Goal: Check status

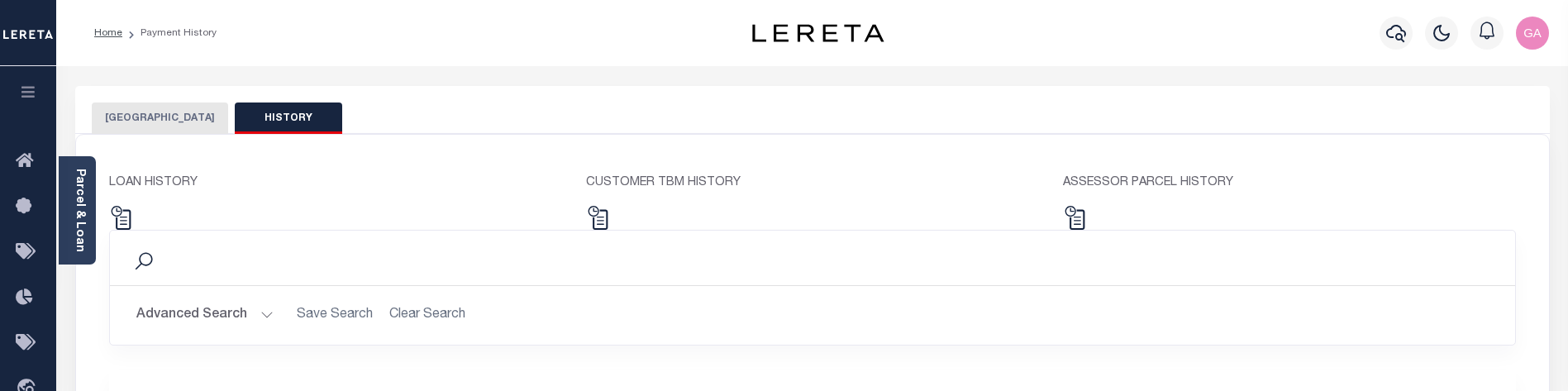
select select "100"
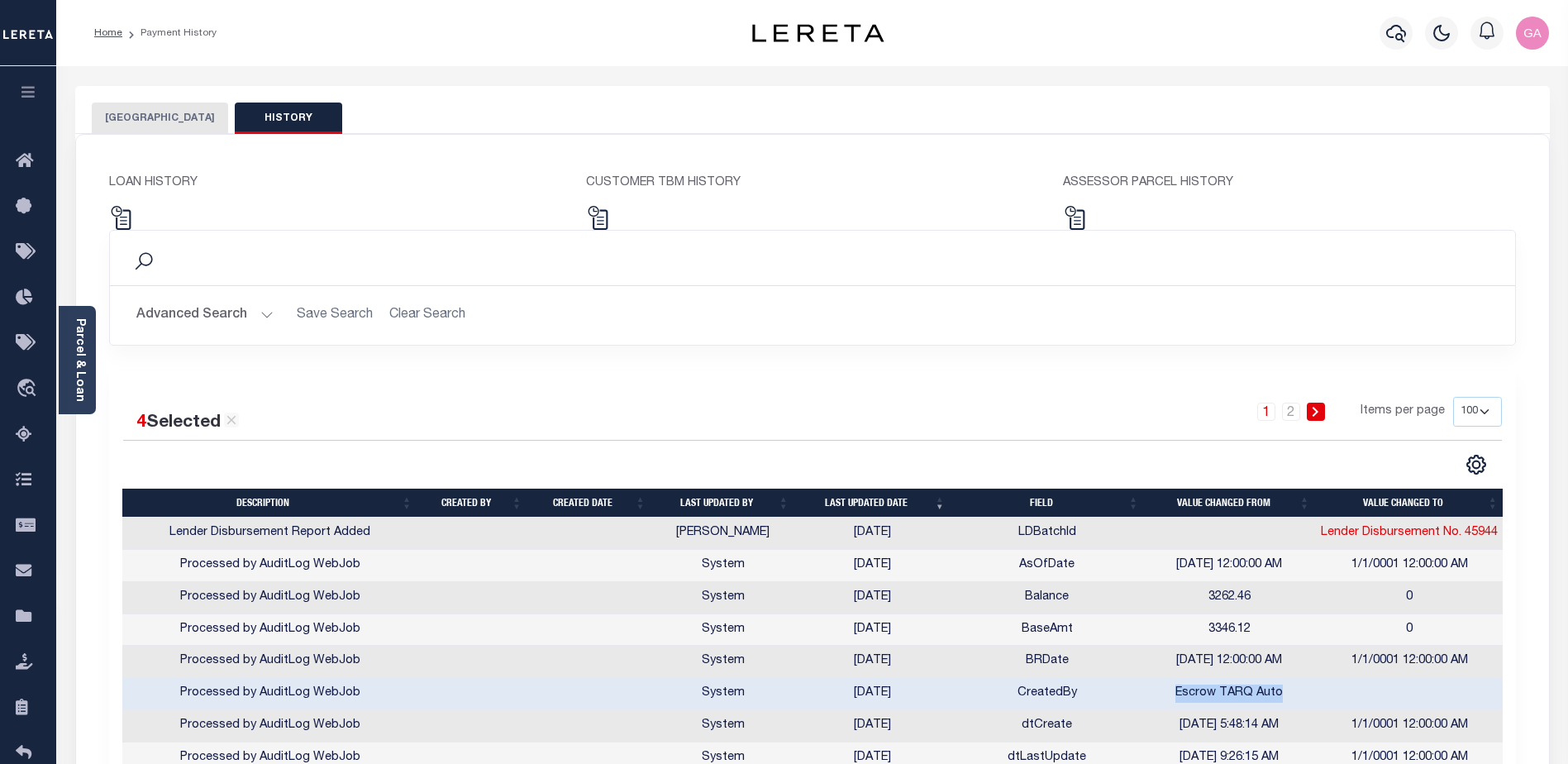
click at [1481, 390] on select "10 25 50 100" at bounding box center [1477, 412] width 49 height 30
click at [1120, 343] on div "Advanced Search Save Search Clear Search Description Contains Contains Is" at bounding box center [813, 315] width 1405 height 59
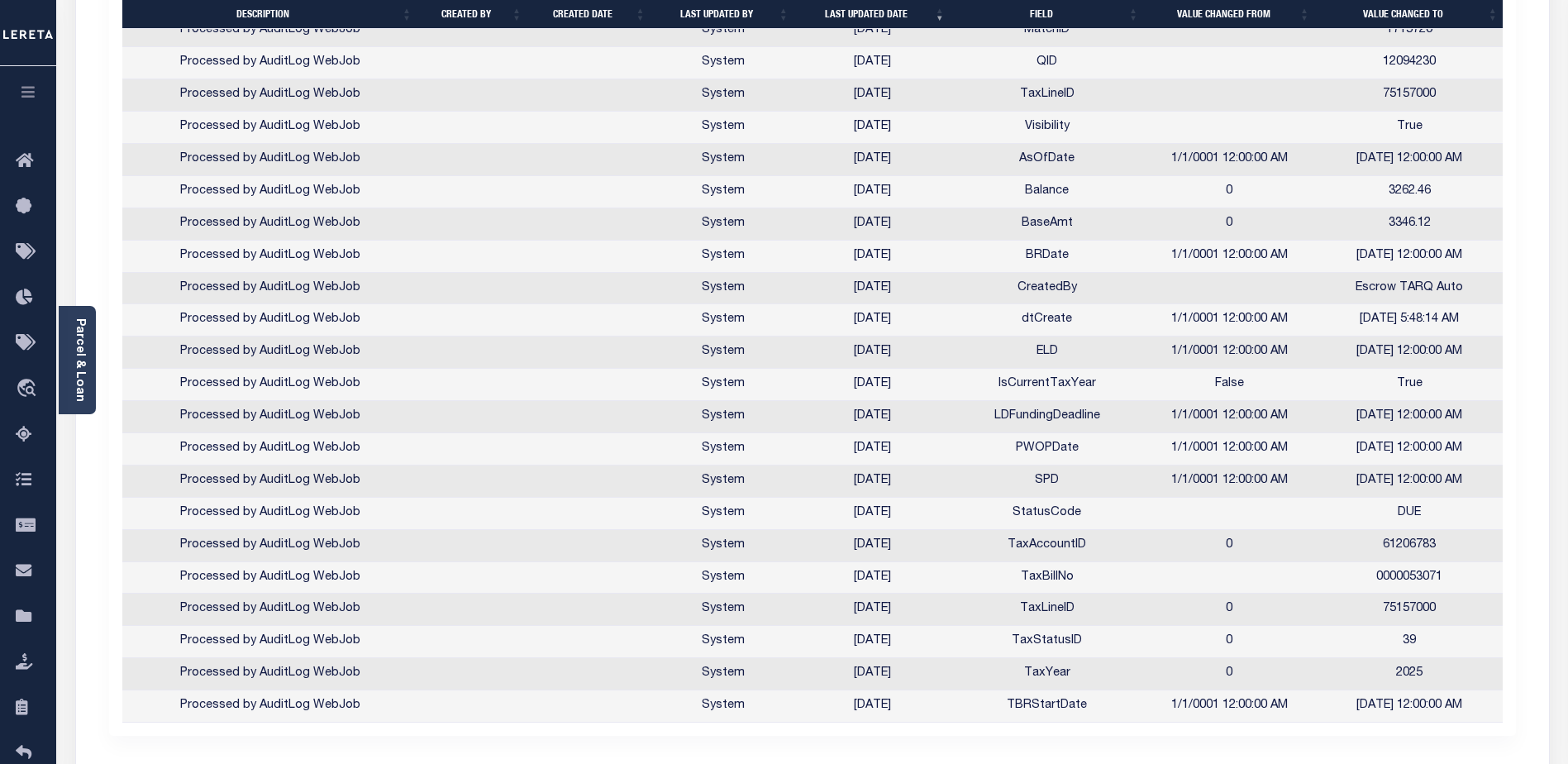
scroll to position [3078, 0]
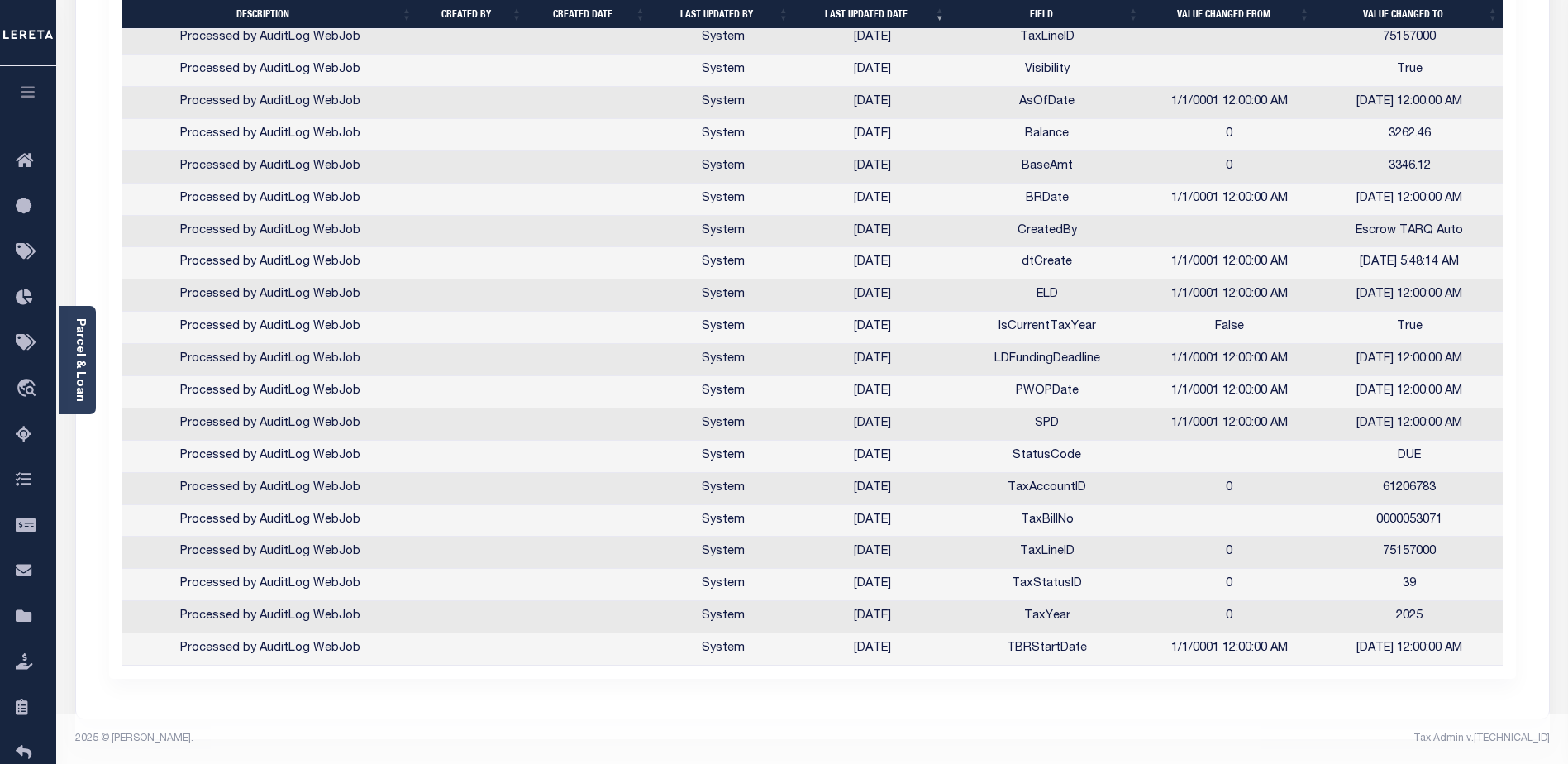
drag, startPoint x: 844, startPoint y: 636, endPoint x: 1476, endPoint y: 635, distance: 632.0
click at [1476, 390] on tr "Processed by AuditLog WebJob System [DATE] TBRStartDate 1/1/0001 12:00:00 AM [D…" at bounding box center [813, 649] width 1382 height 32
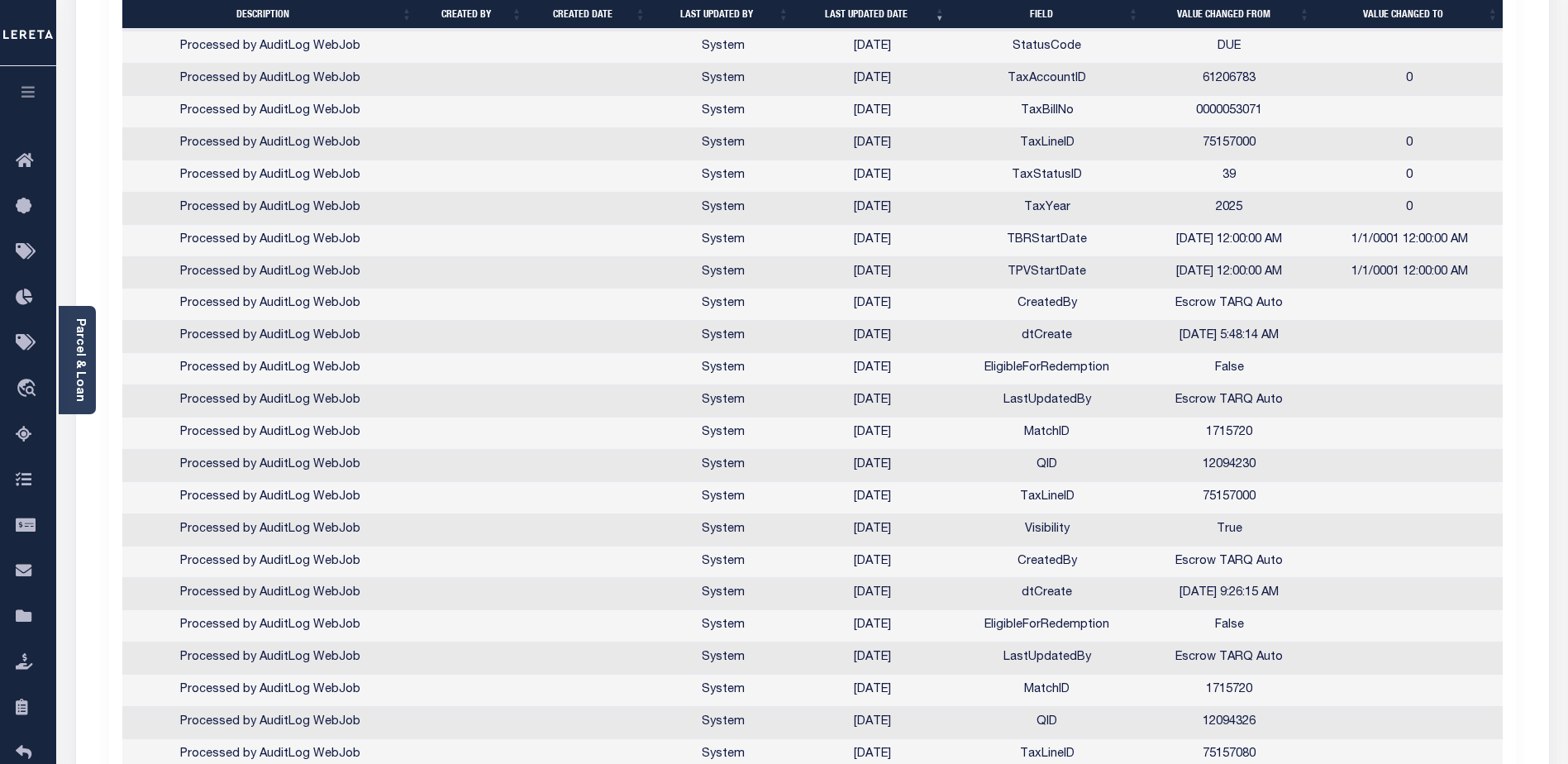
scroll to position [924, 0]
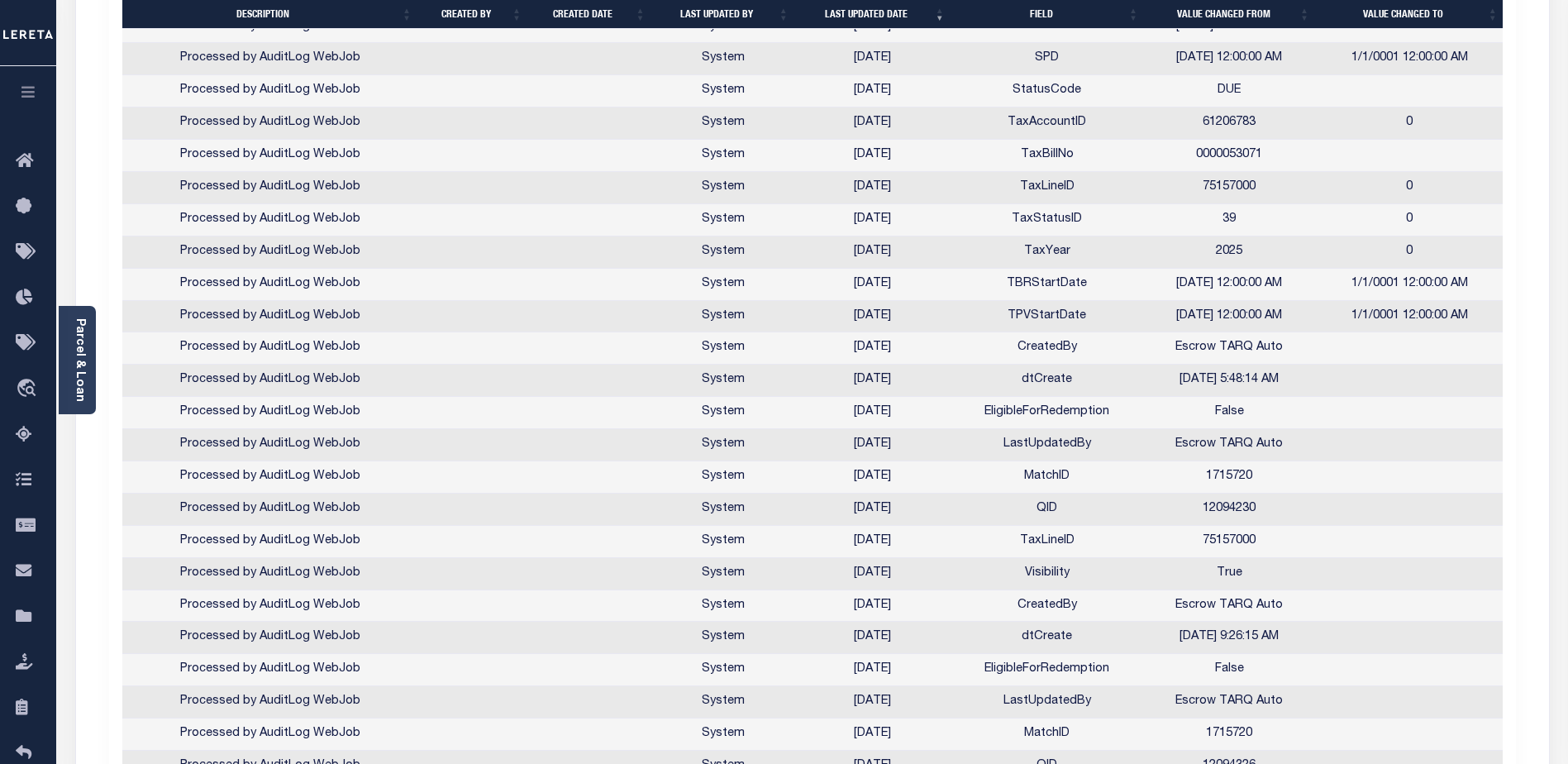
drag, startPoint x: 843, startPoint y: 315, endPoint x: 908, endPoint y: 312, distance: 65.1
click at [908, 312] on td "[DATE]" at bounding box center [871, 317] width 156 height 32
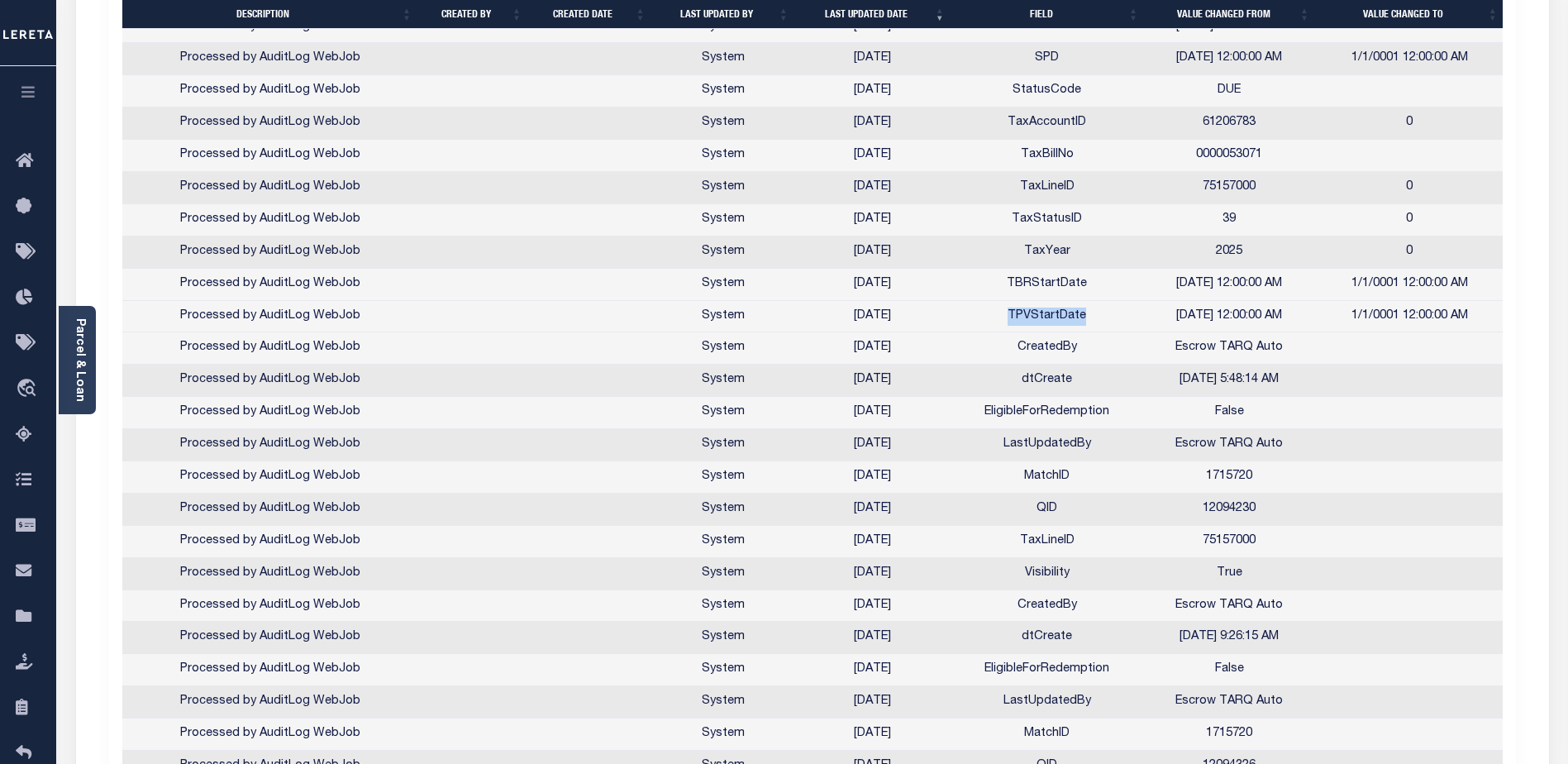
drag, startPoint x: 1012, startPoint y: 319, endPoint x: 1096, endPoint y: 318, distance: 84.0
click at [1096, 318] on td "TPVStartDate" at bounding box center [1047, 317] width 194 height 32
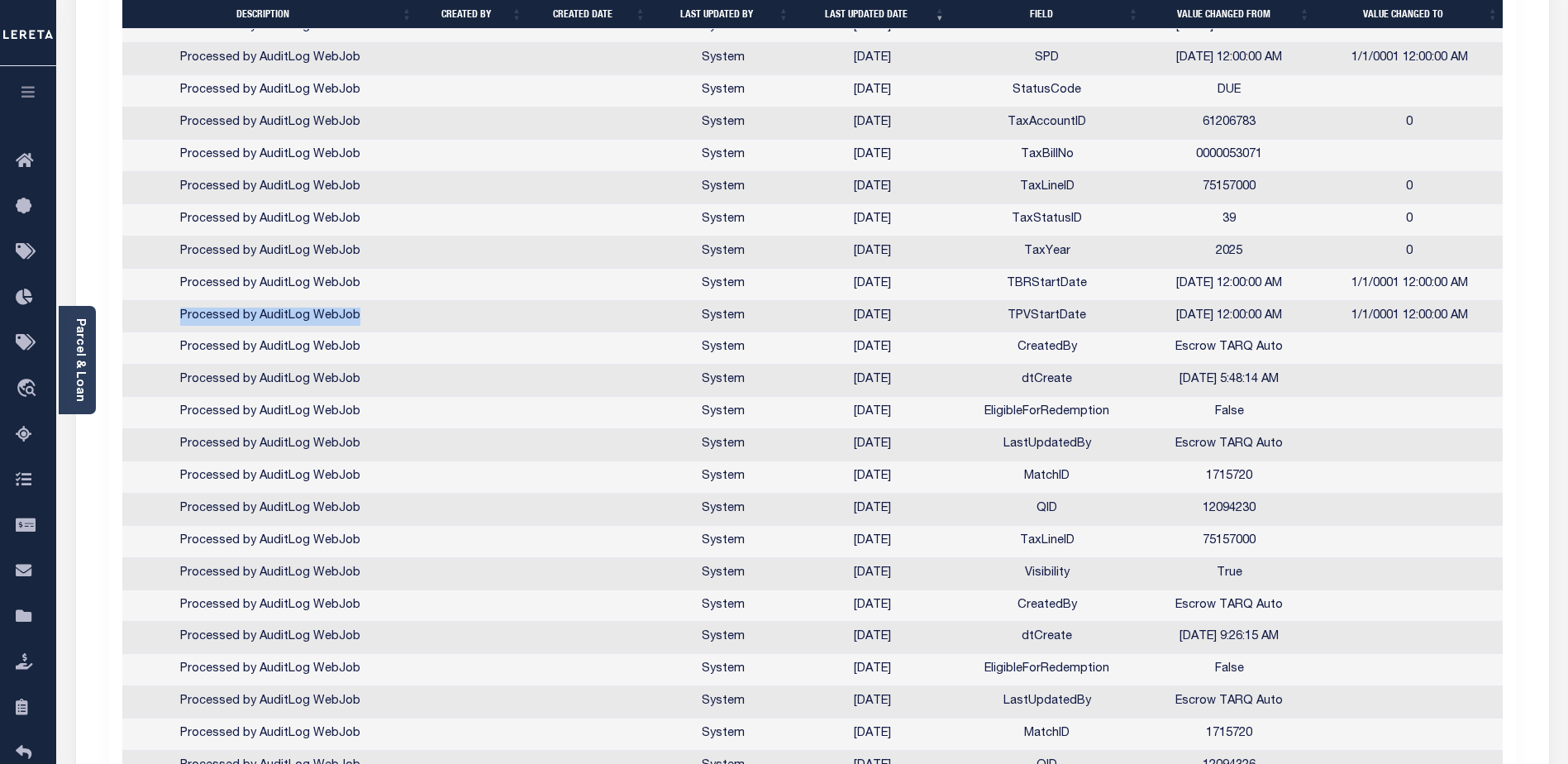
drag, startPoint x: 182, startPoint y: 317, endPoint x: 381, endPoint y: 322, distance: 199.1
click at [381, 322] on td "Processed by AuditLog WebJob" at bounding box center [270, 317] width 297 height 32
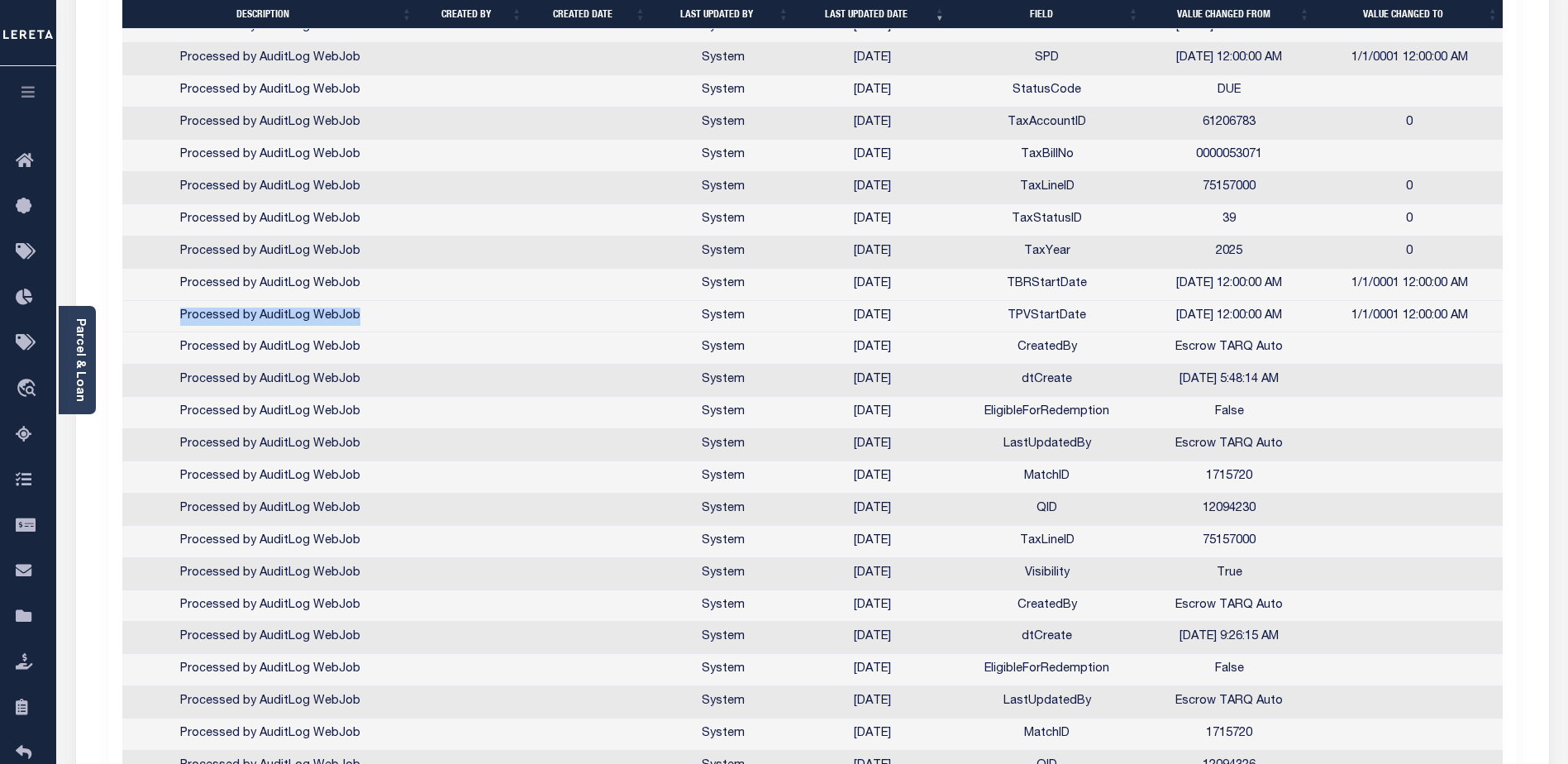
copy td "Processed by AuditLog WebJob"
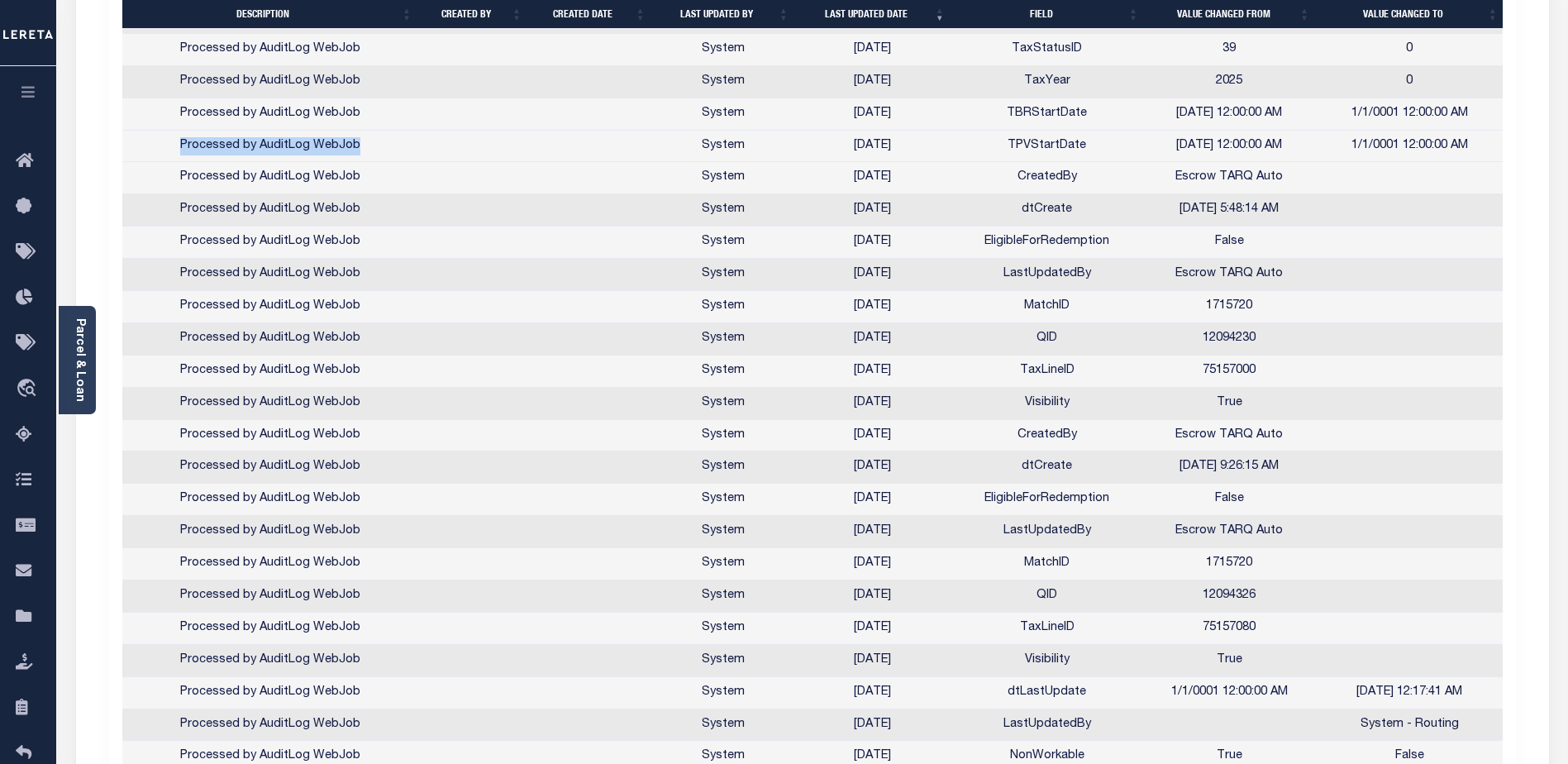
scroll to position [1099, 0]
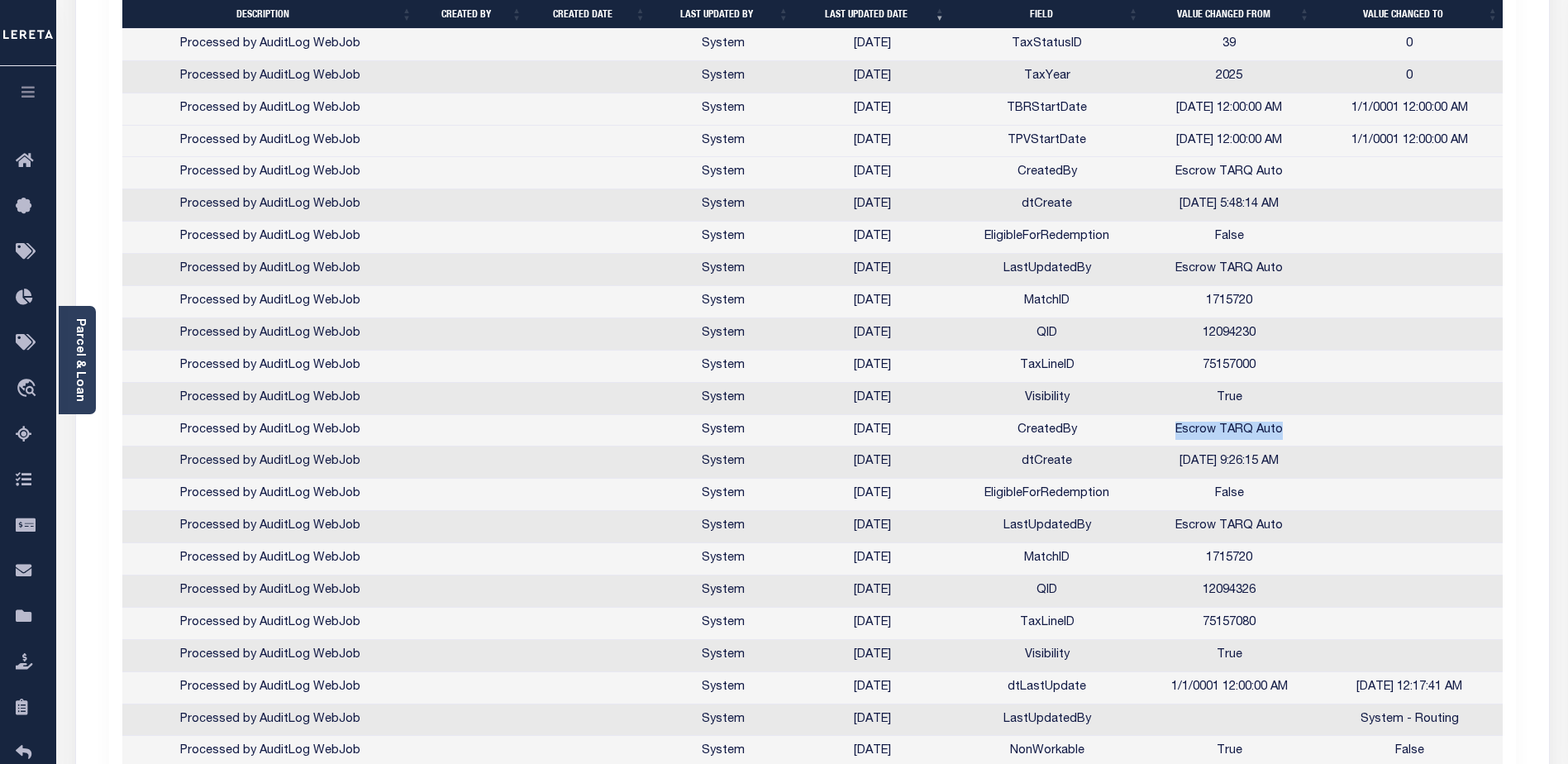
drag, startPoint x: 1180, startPoint y: 428, endPoint x: 1289, endPoint y: 434, distance: 109.2
click at [1289, 390] on td "Escrow TARQ Auto" at bounding box center [1230, 431] width 171 height 32
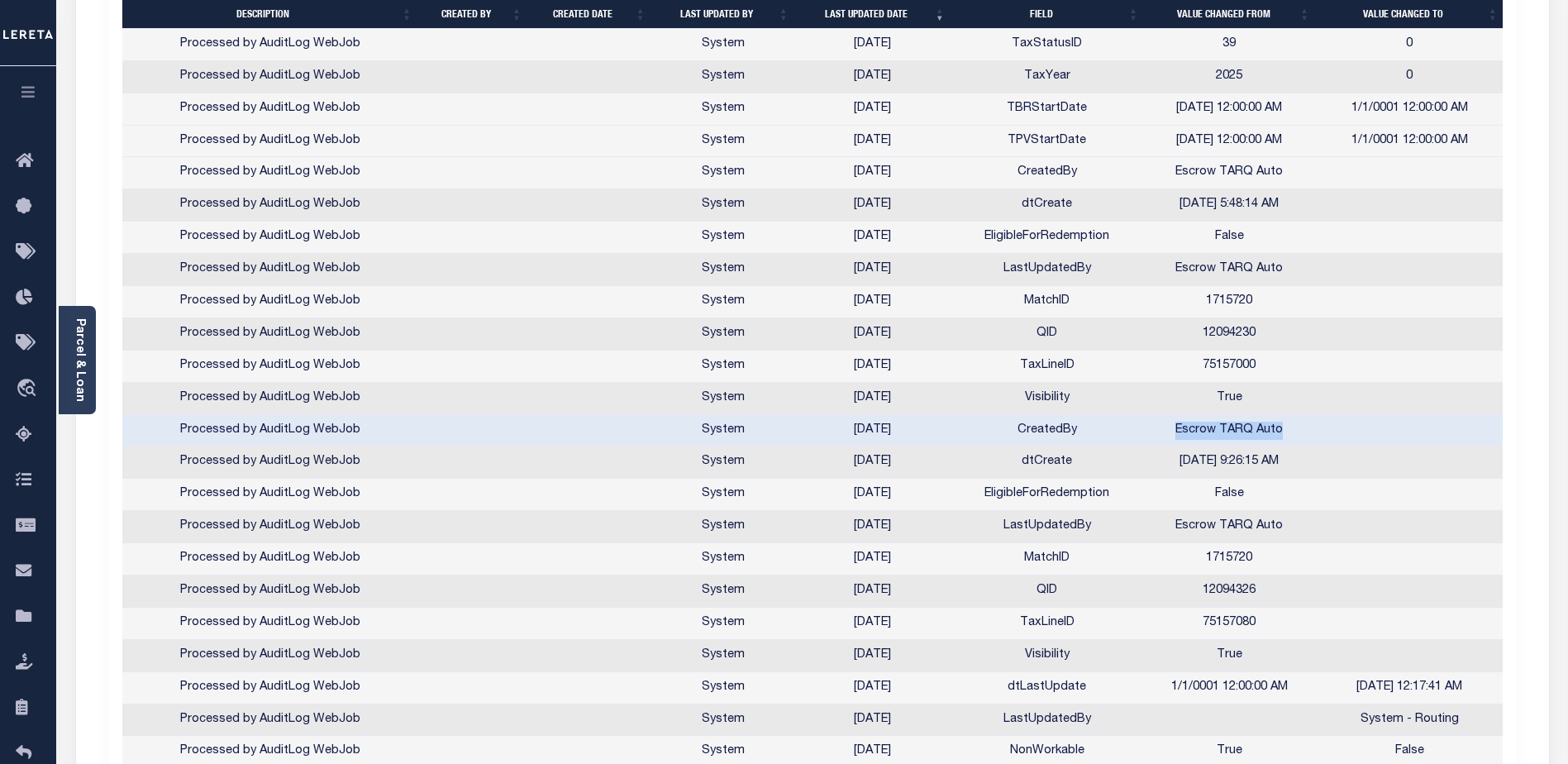
copy td "Escrow TARQ Auto"
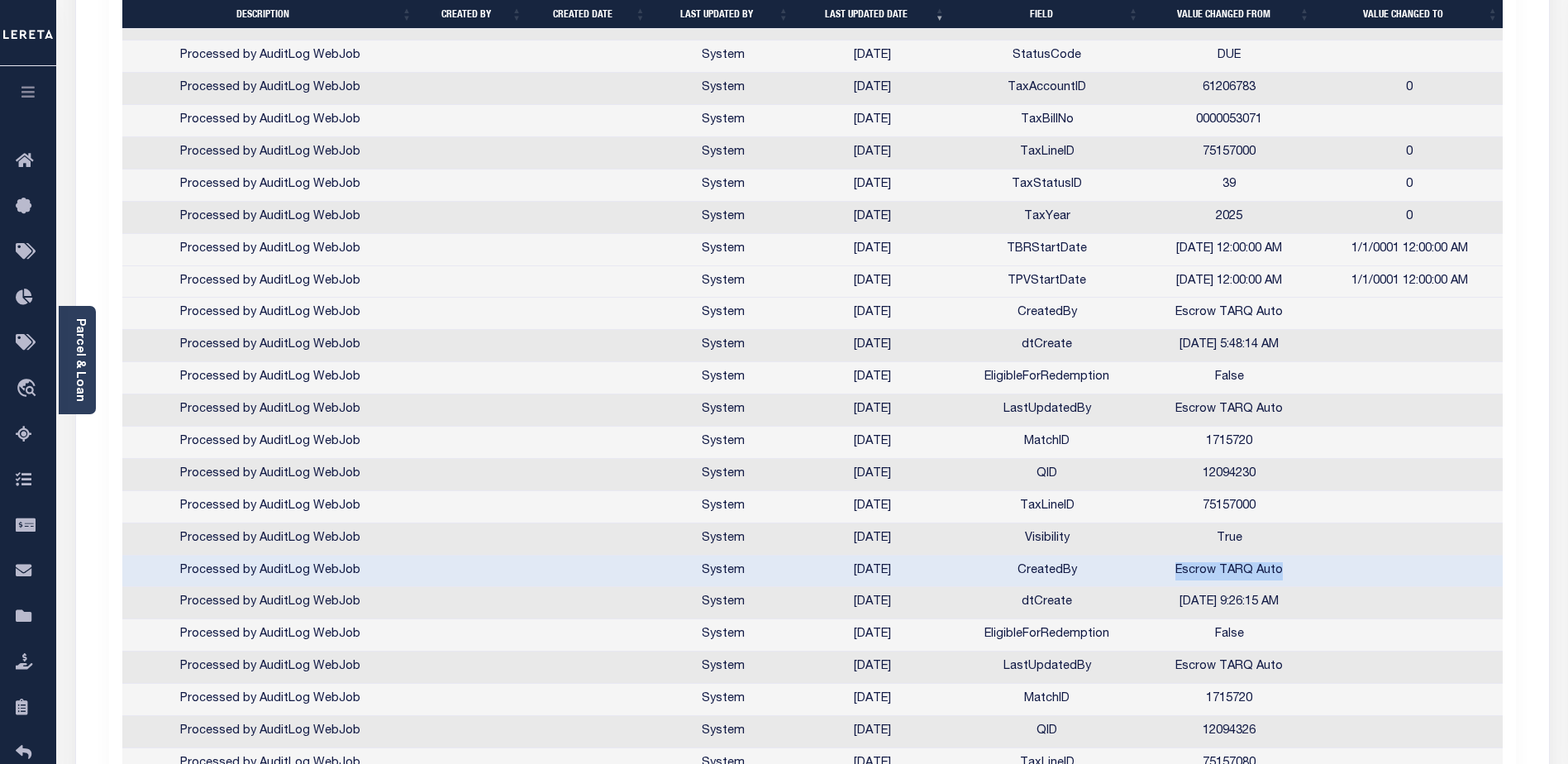
scroll to position [933, 0]
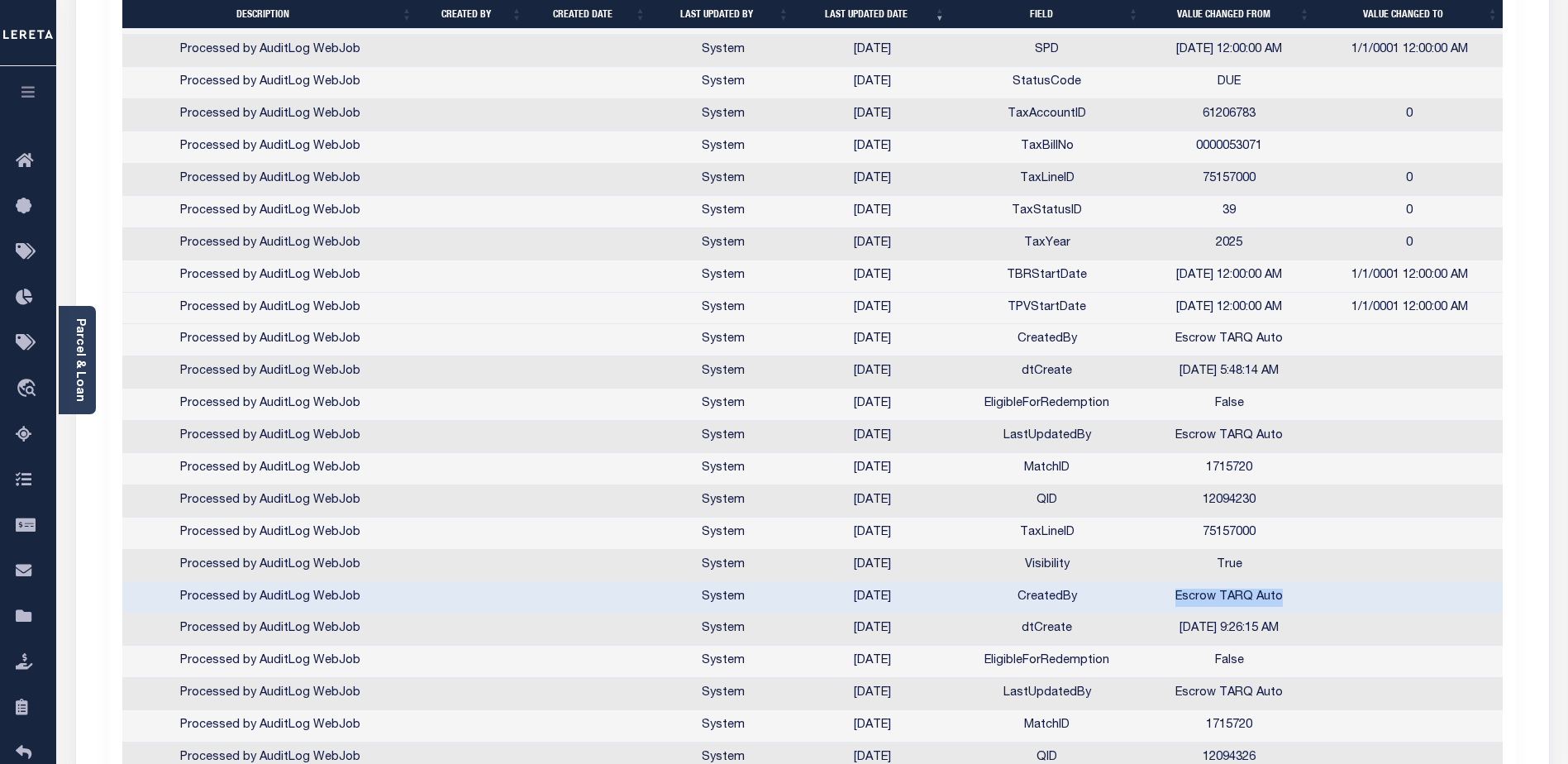
drag, startPoint x: 839, startPoint y: 275, endPoint x: 916, endPoint y: 274, distance: 77.0
click at [916, 274] on td "[DATE]" at bounding box center [871, 276] width 156 height 32
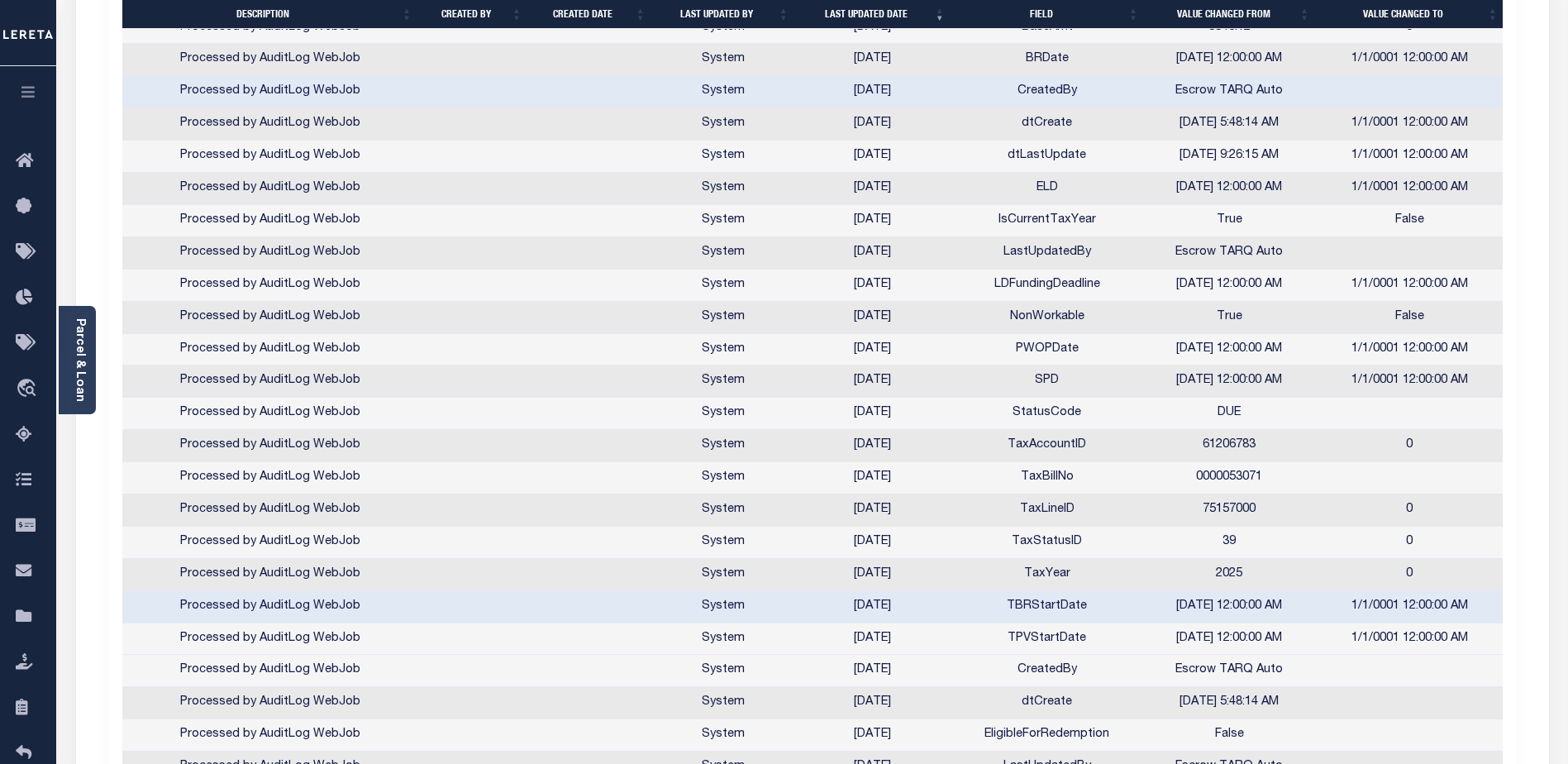
scroll to position [767, 0]
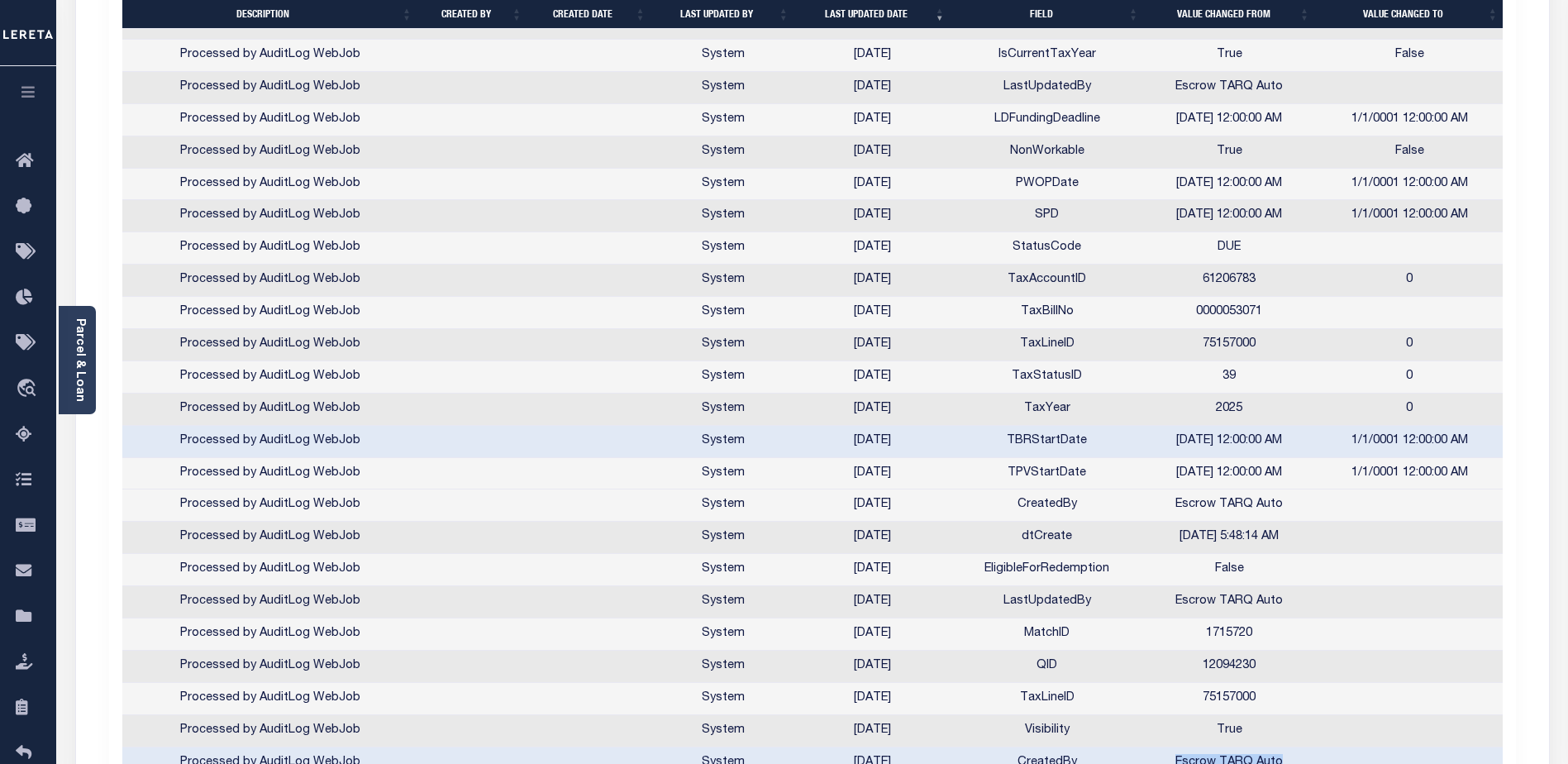
drag, startPoint x: 842, startPoint y: 507, endPoint x: 912, endPoint y: 506, distance: 70.0
click at [912, 390] on td "[DATE]" at bounding box center [871, 505] width 156 height 32
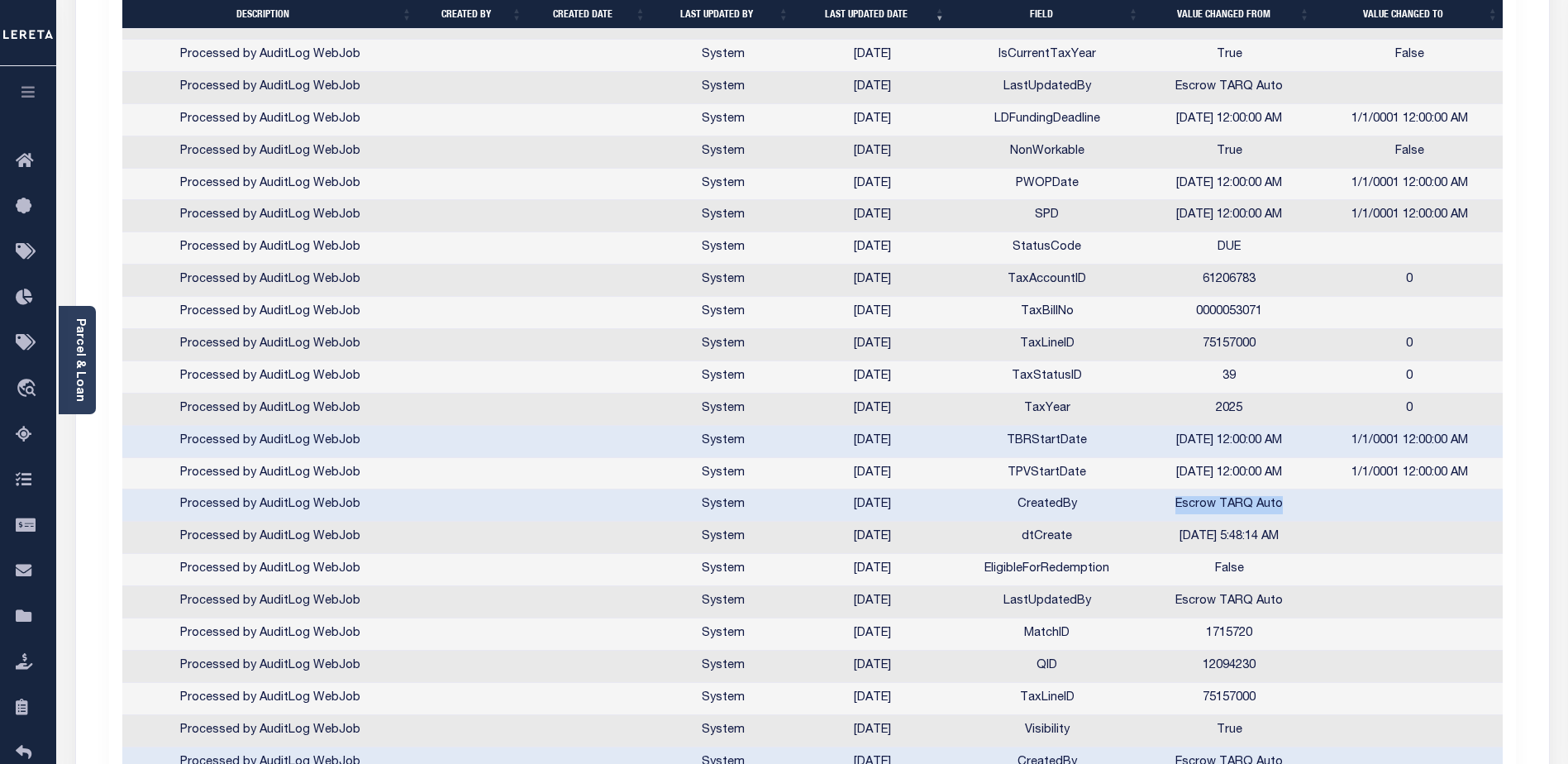
drag, startPoint x: 1180, startPoint y: 507, endPoint x: 1298, endPoint y: 509, distance: 118.0
click at [1298, 390] on td "Escrow TARQ Auto" at bounding box center [1230, 505] width 171 height 32
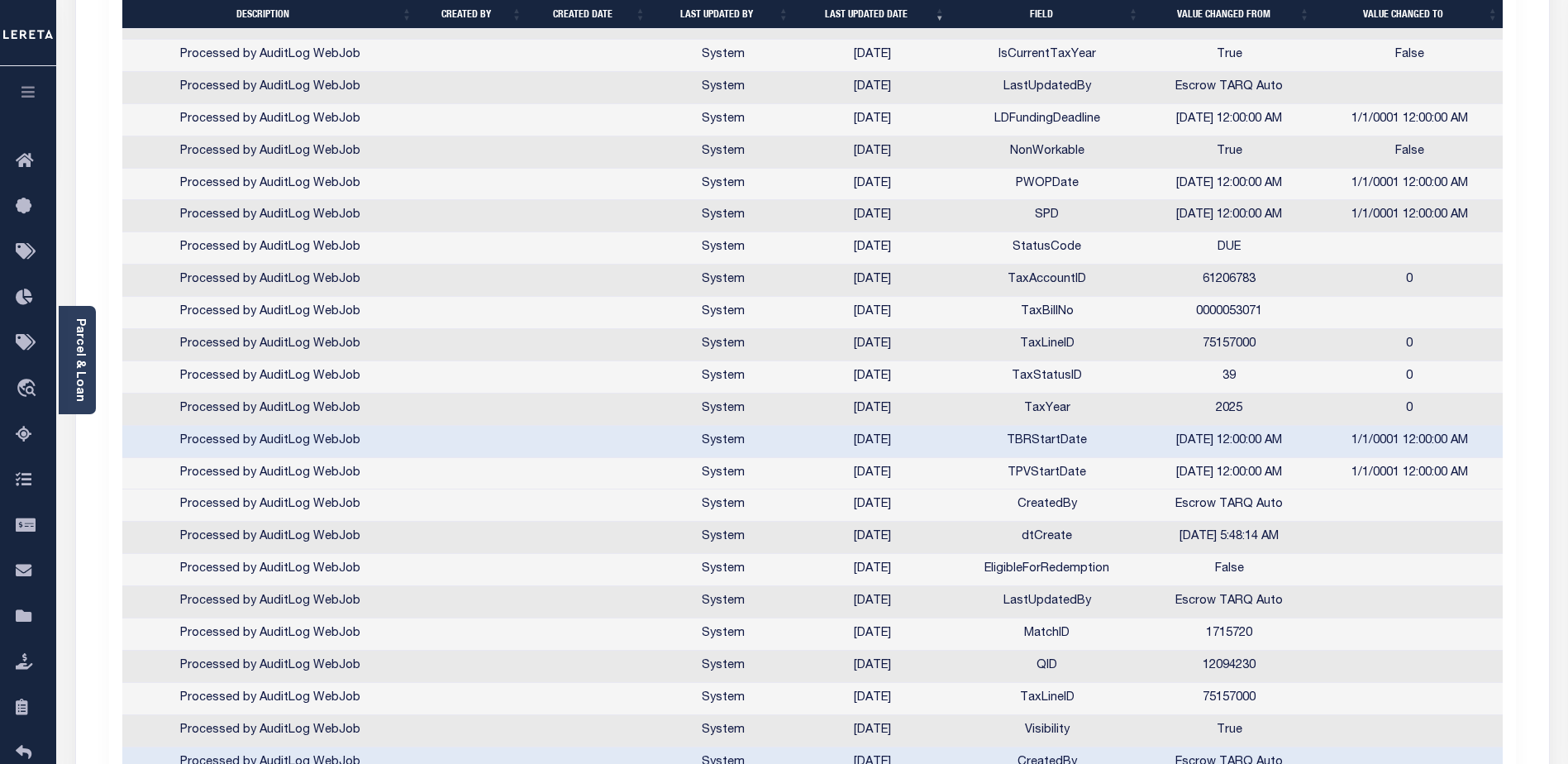
drag, startPoint x: 1298, startPoint y: 509, endPoint x: 1243, endPoint y: 442, distance: 86.7
click at [1243, 390] on td "[DATE] 12:00:00 AM" at bounding box center [1230, 442] width 171 height 32
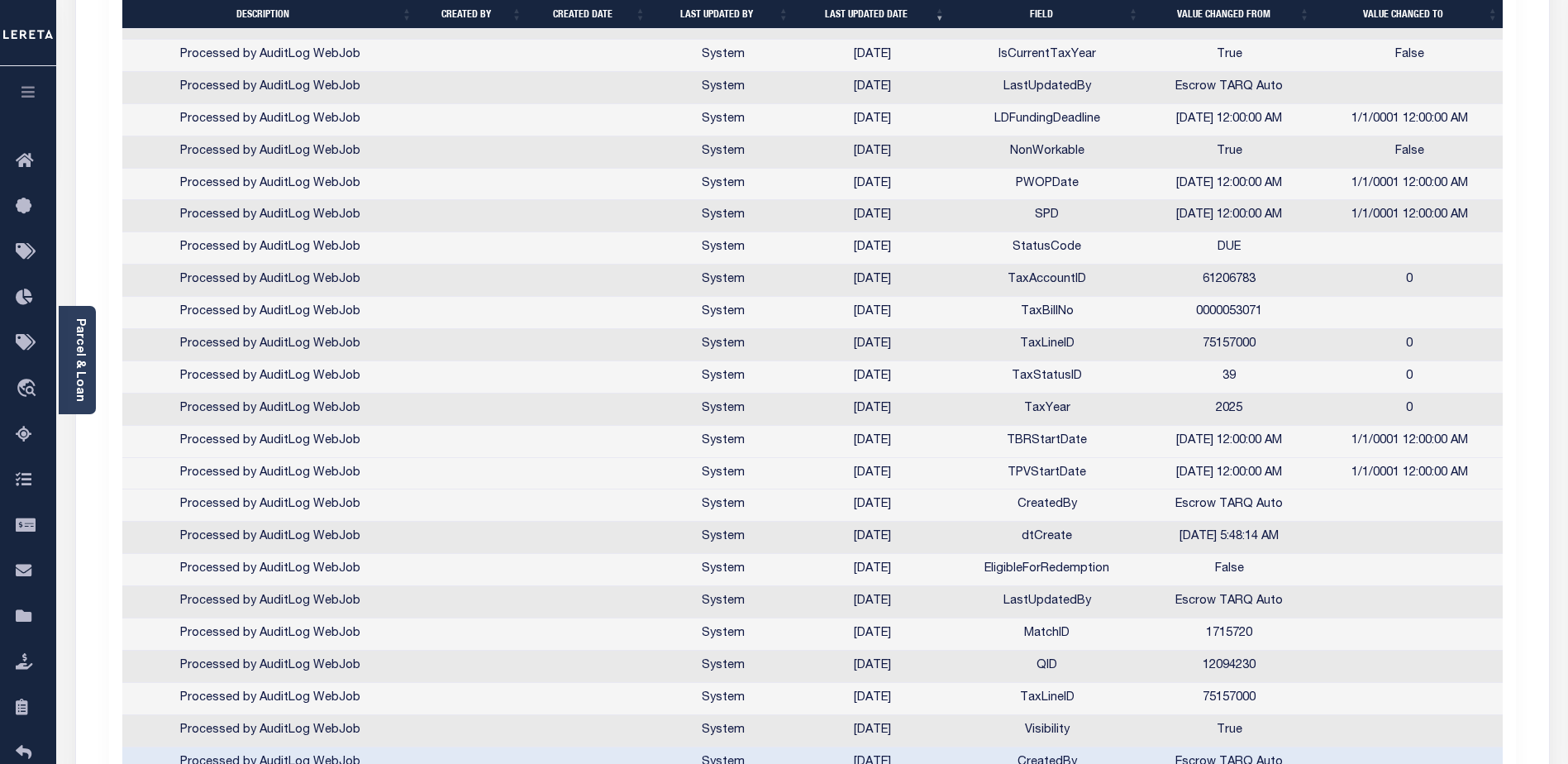
click at [1232, 390] on td "[DATE] 12:00:00 AM" at bounding box center [1230, 473] width 171 height 32
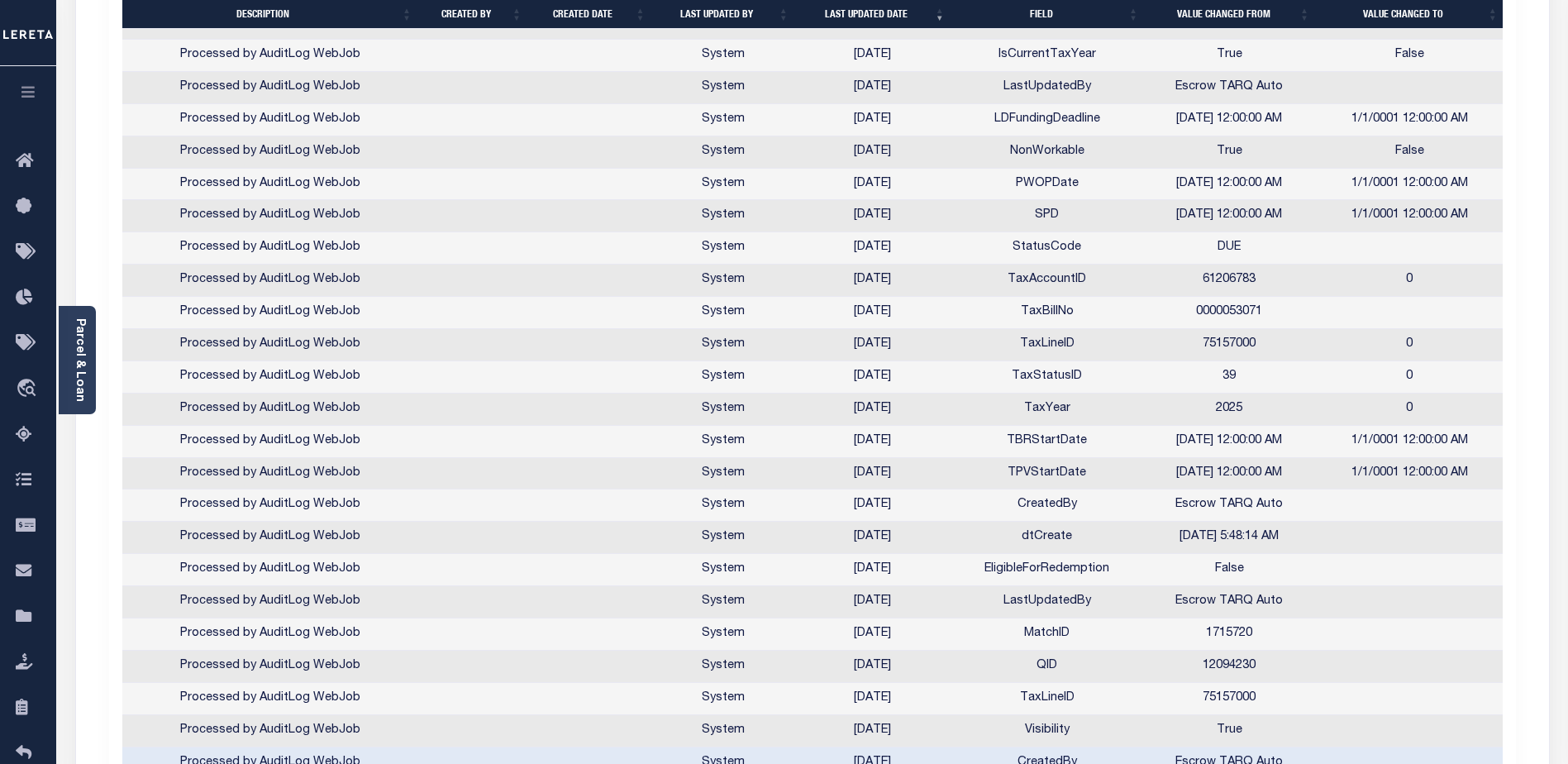
scroll to position [685, 0]
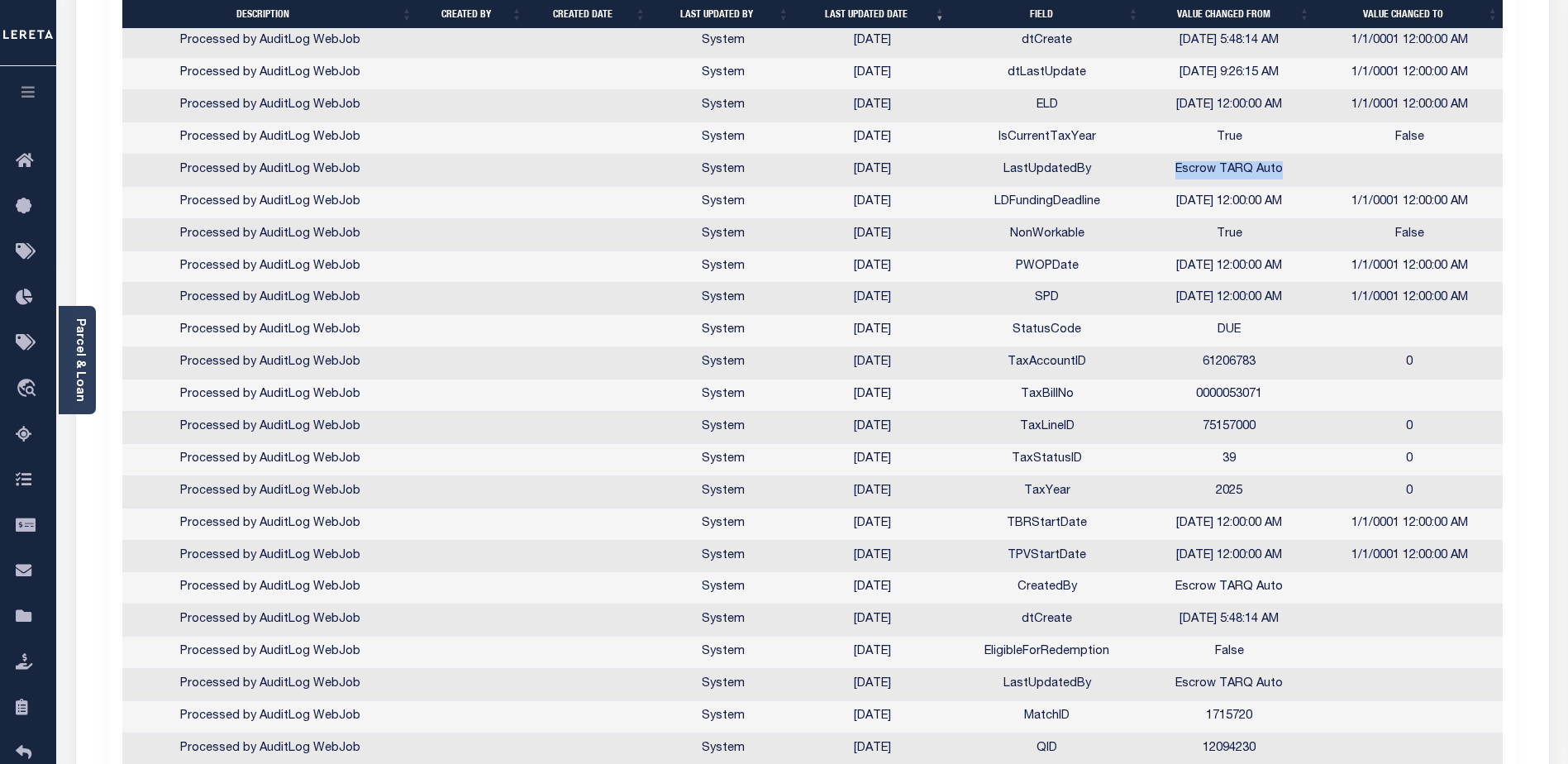
drag, startPoint x: 1179, startPoint y: 168, endPoint x: 1298, endPoint y: 170, distance: 119.0
click at [1297, 170] on td "Escrow TARQ Auto" at bounding box center [1230, 171] width 171 height 32
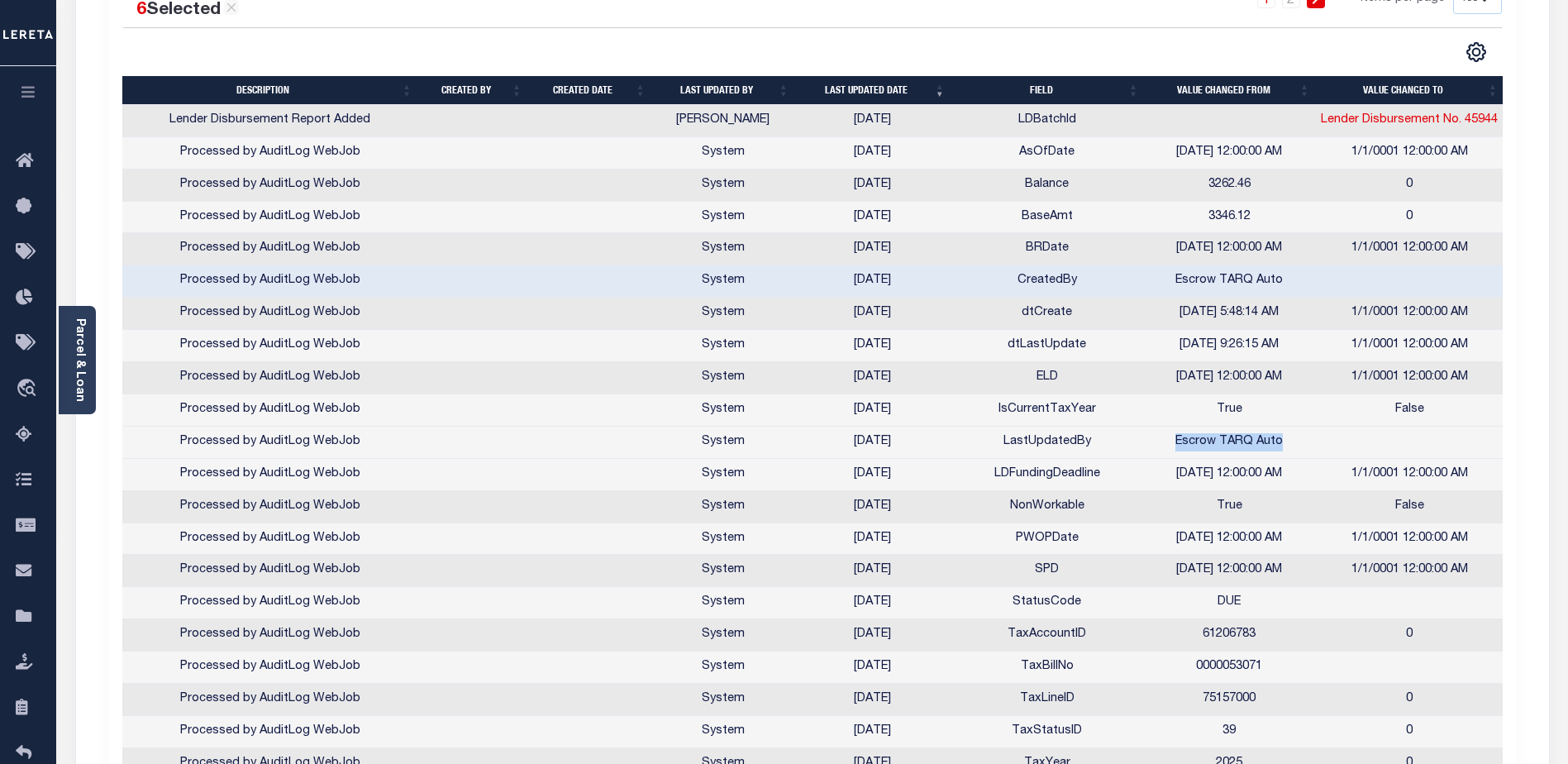
scroll to position [408, 0]
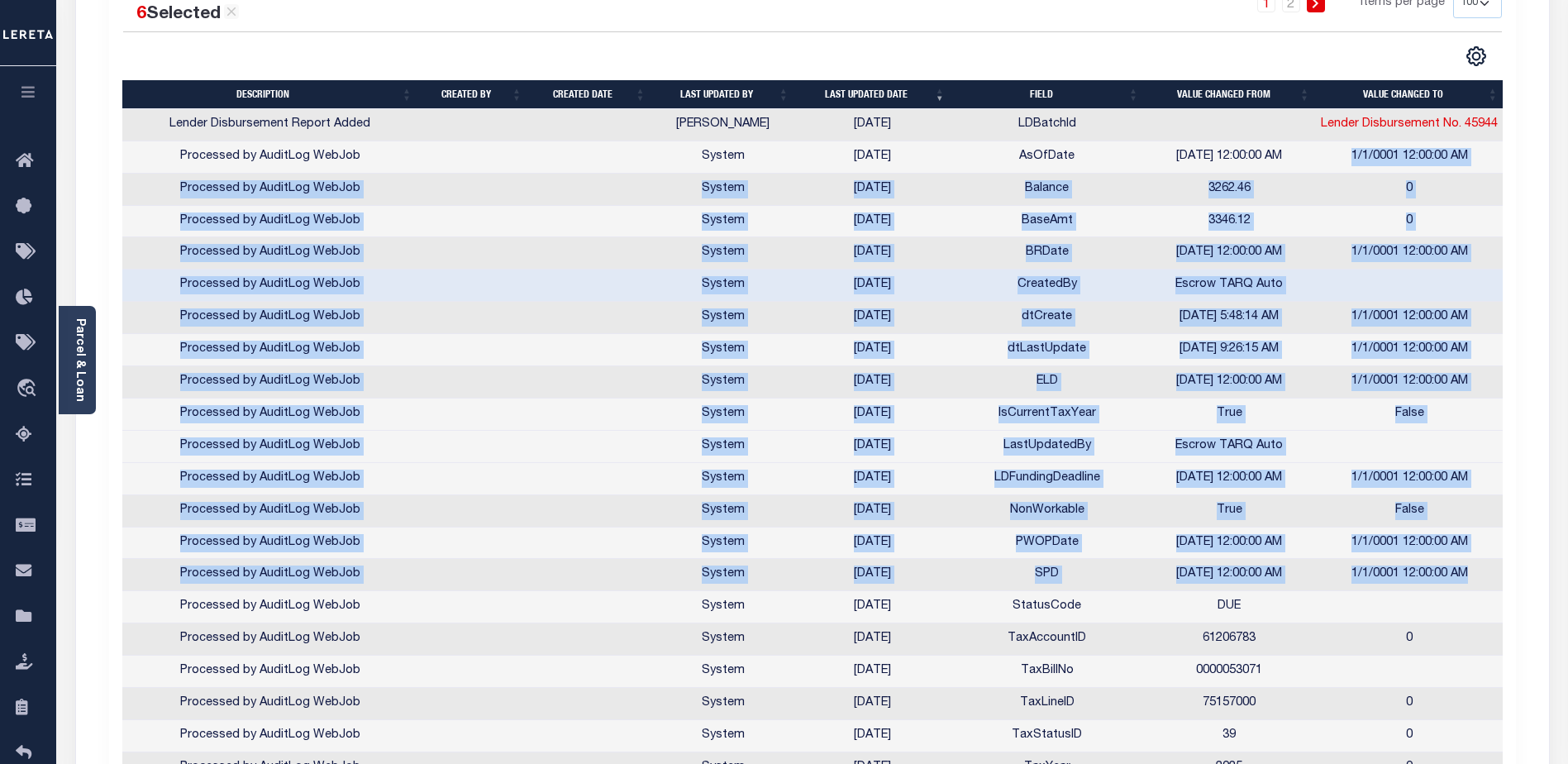
drag, startPoint x: 1350, startPoint y: 154, endPoint x: 1477, endPoint y: 591, distance: 455.1
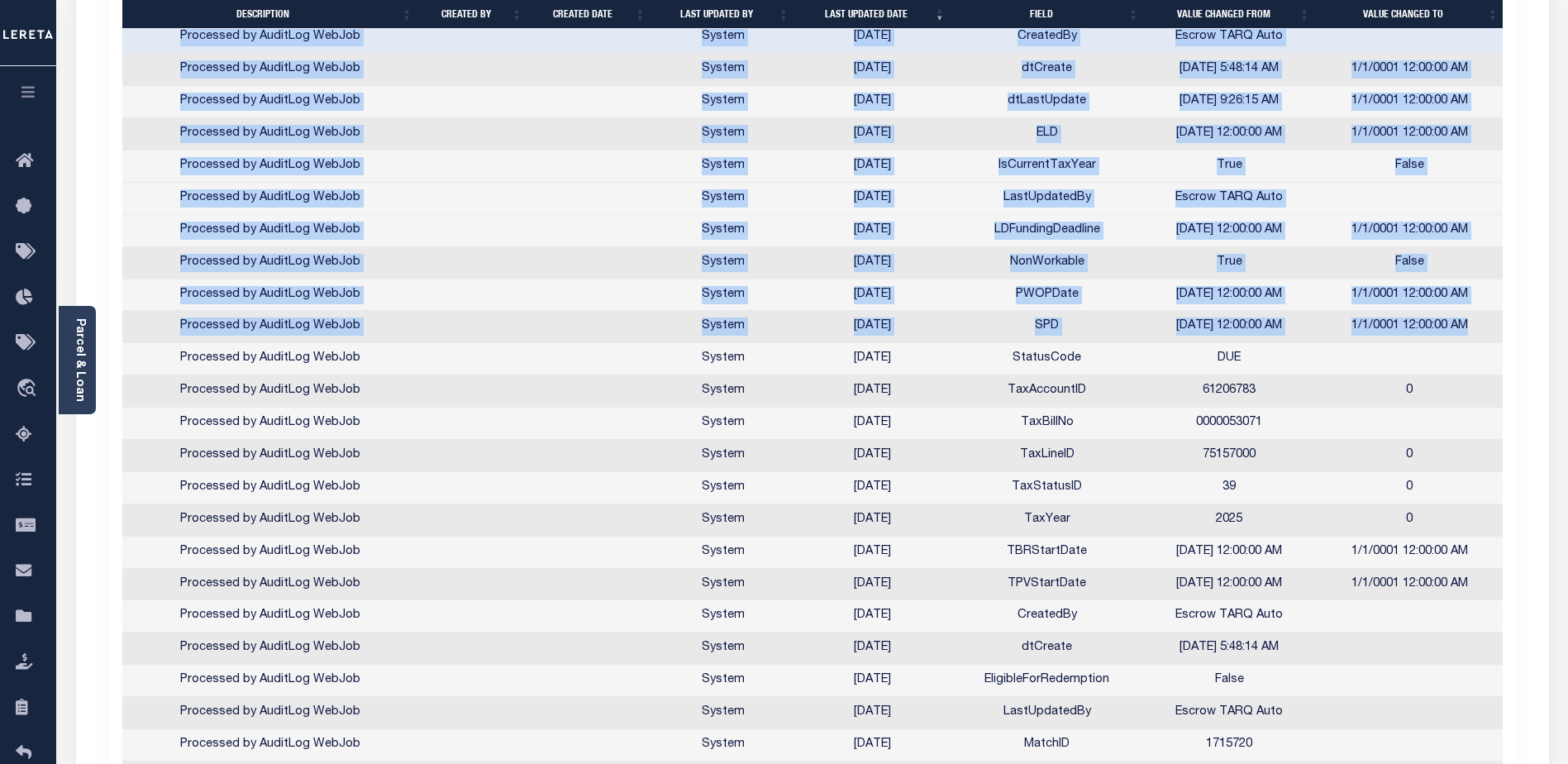
scroll to position [739, 0]
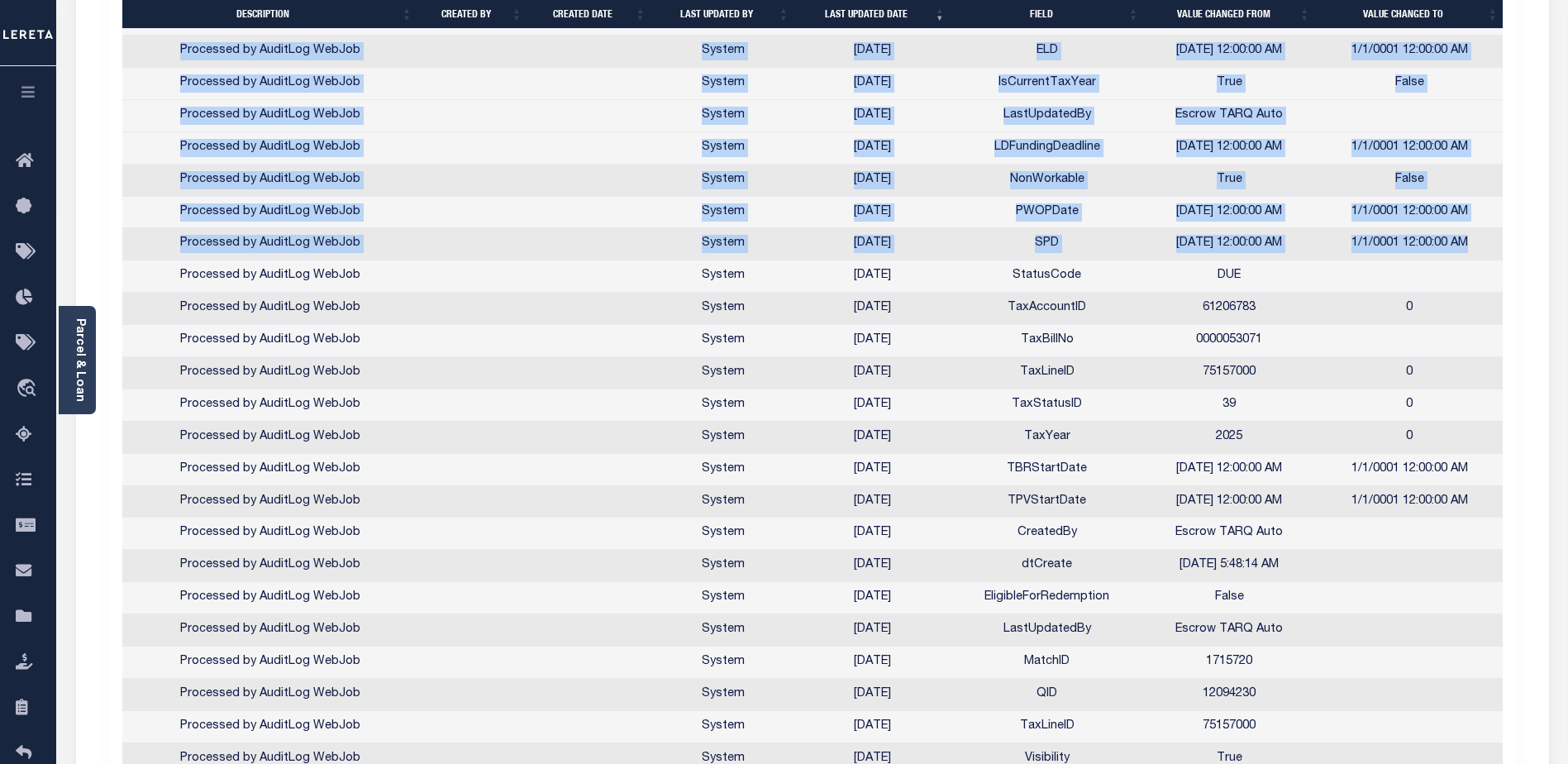
click at [1477, 390] on td "1/1/0001 12:00:00 AM" at bounding box center [1409, 502] width 191 height 32
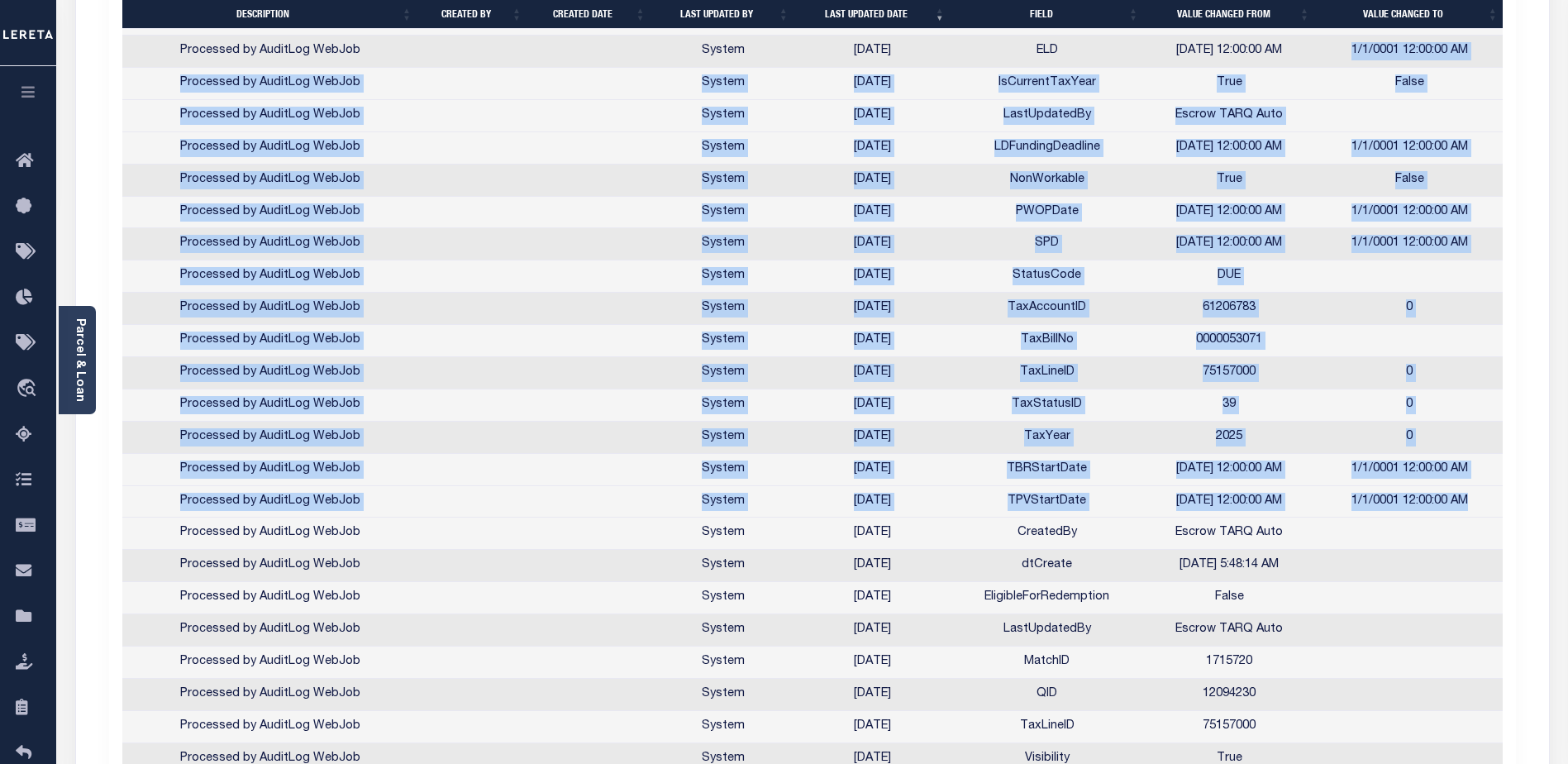
drag, startPoint x: 1482, startPoint y: 500, endPoint x: 1352, endPoint y: 65, distance: 454.0
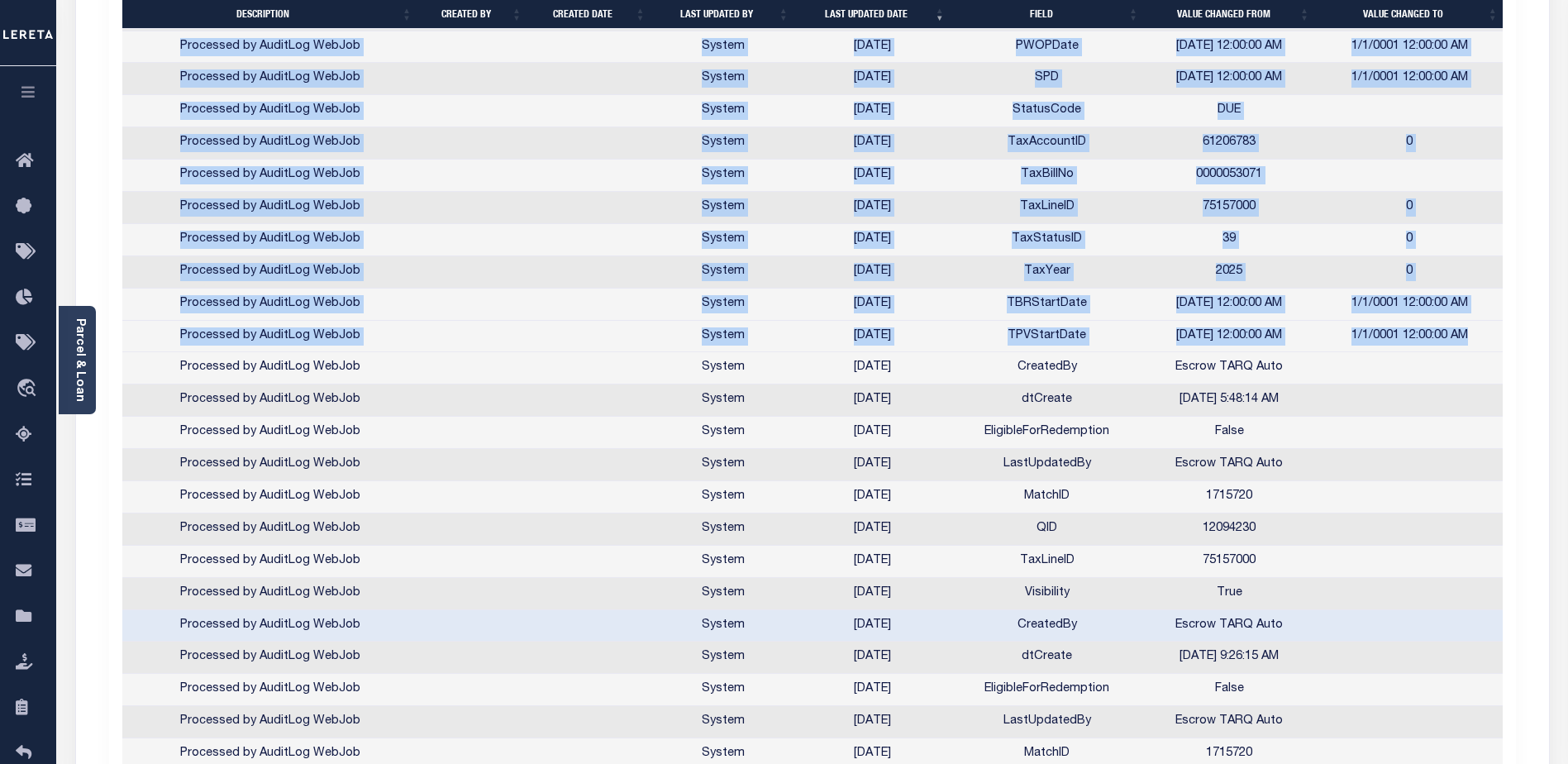
scroll to position [822, 0]
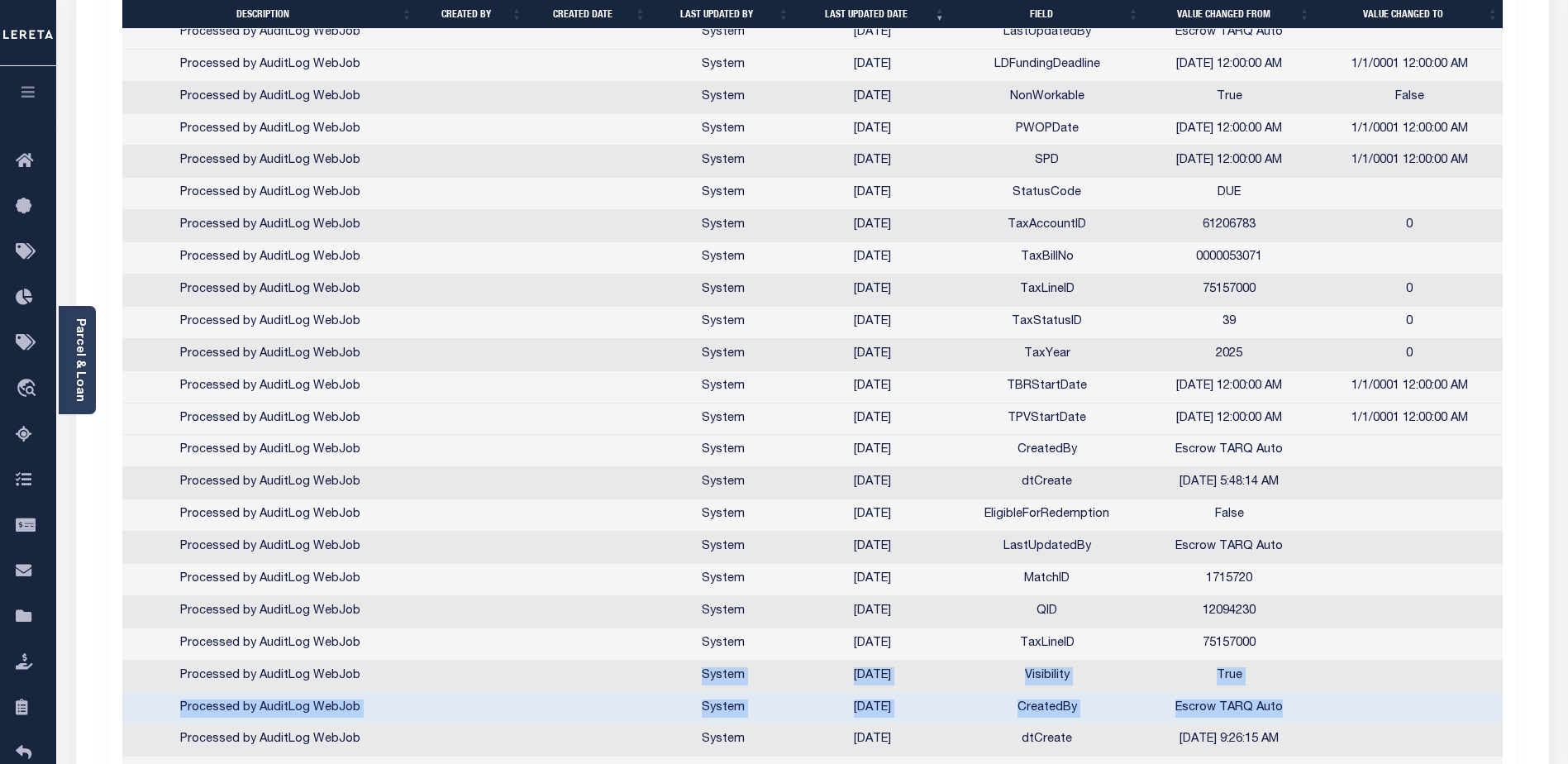
drag, startPoint x: 1285, startPoint y: 707, endPoint x: 676, endPoint y: 691, distance: 609.2
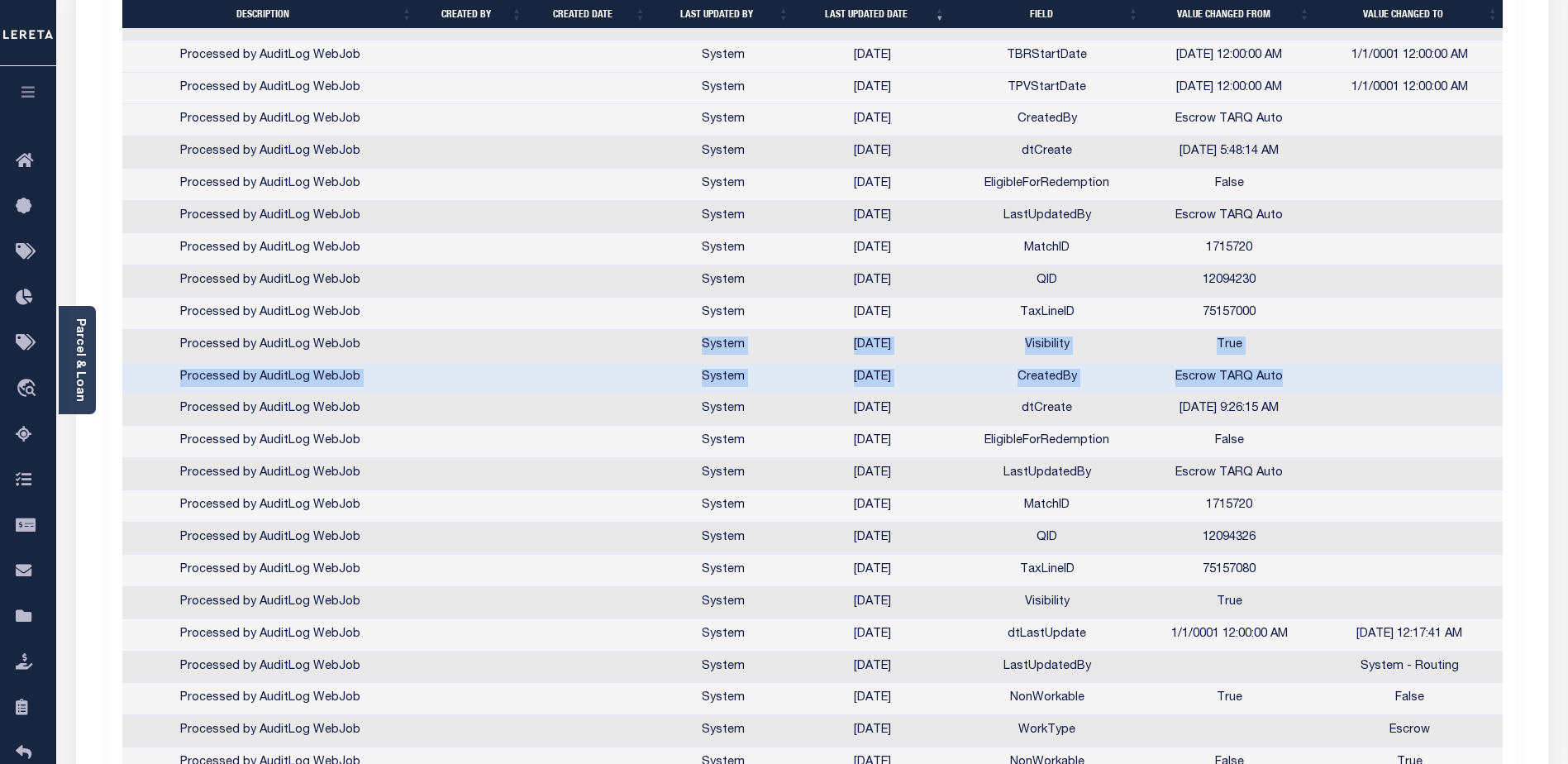
scroll to position [1234, 0]
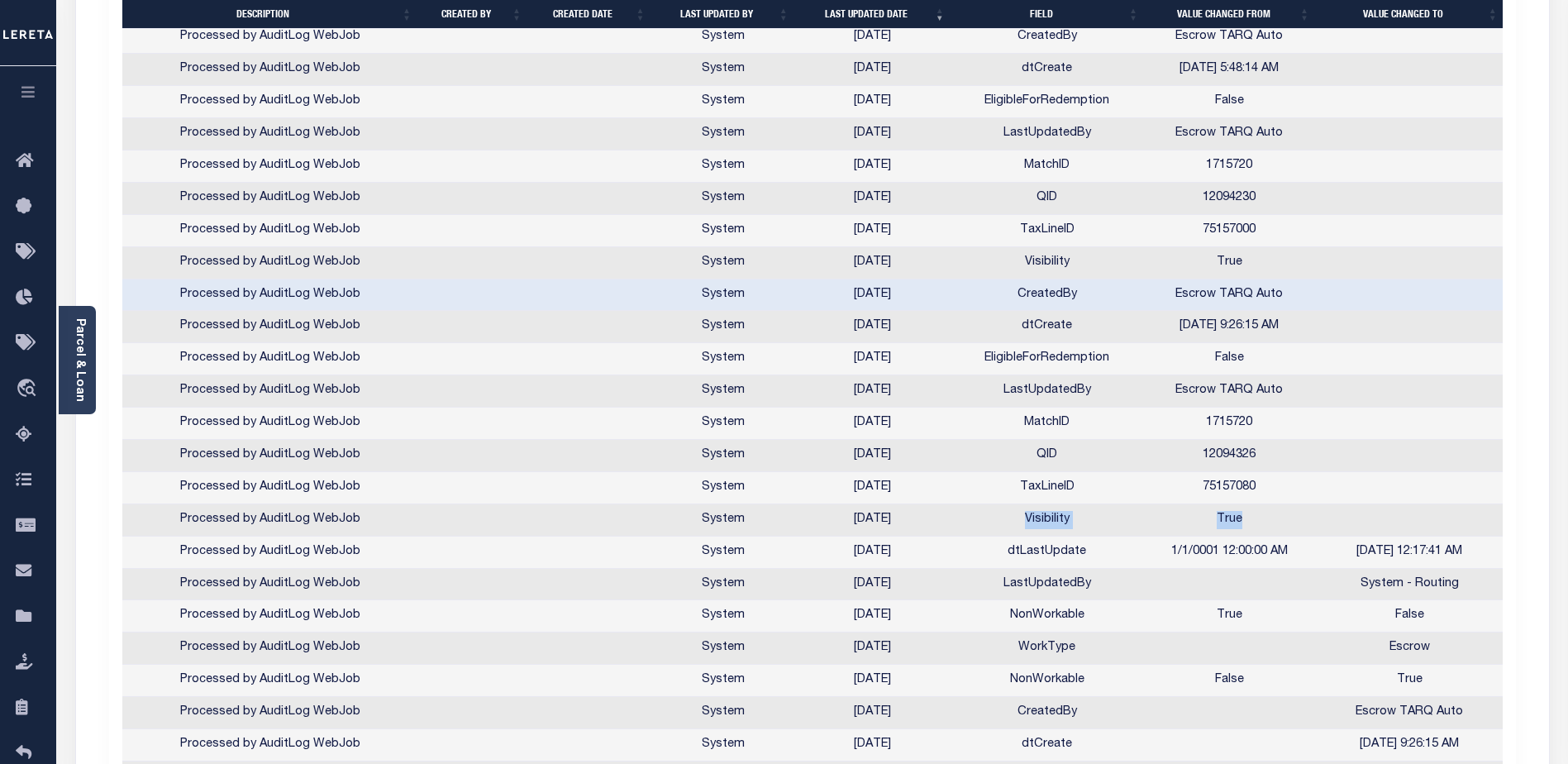
drag, startPoint x: 1479, startPoint y: 522, endPoint x: 1005, endPoint y: 507, distance: 474.2
click at [1005, 390] on tr "Processed by AuditLog WebJob System [DATE] Visibility True" at bounding box center [813, 520] width 1382 height 32
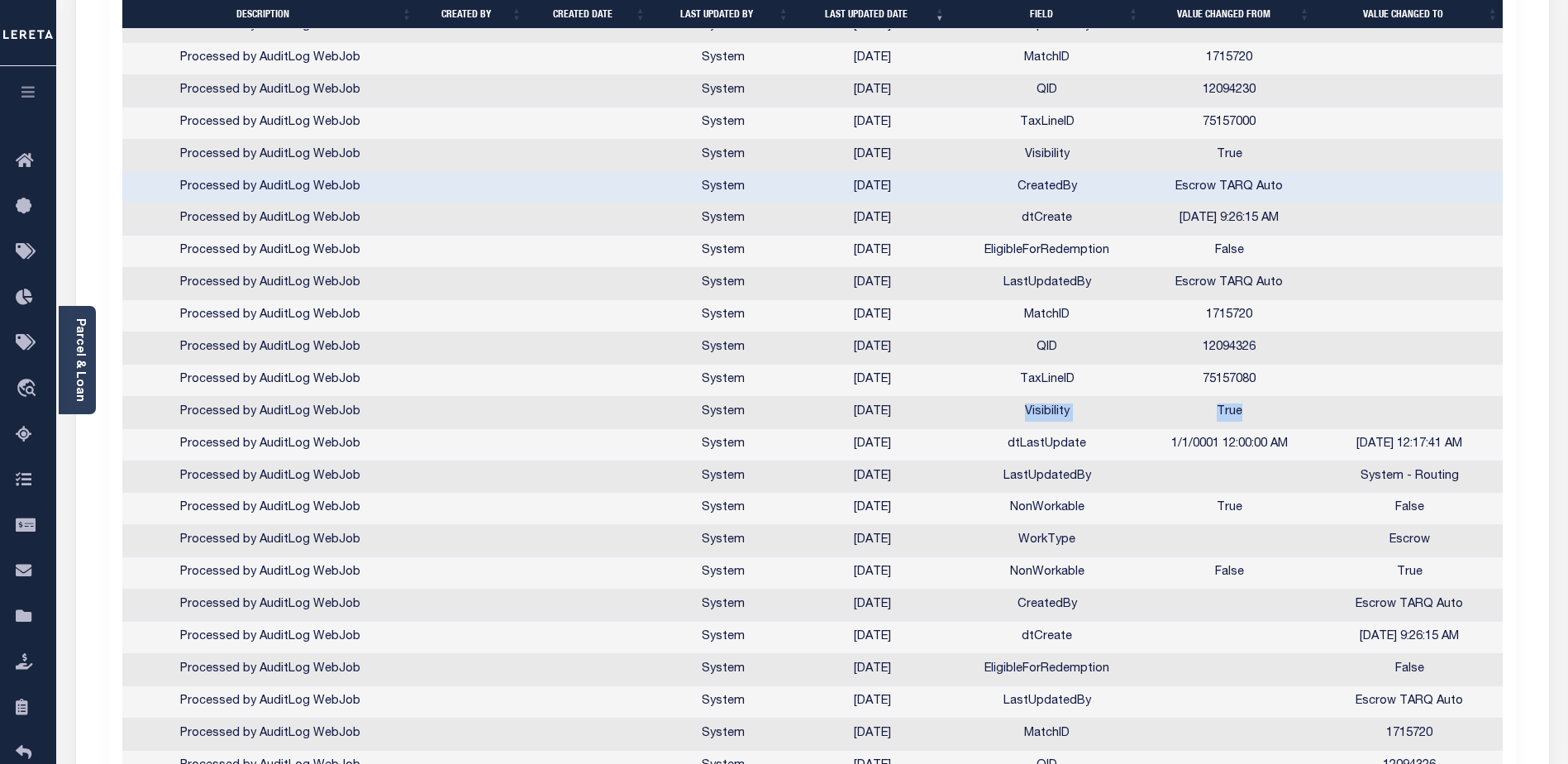
scroll to position [1259, 0]
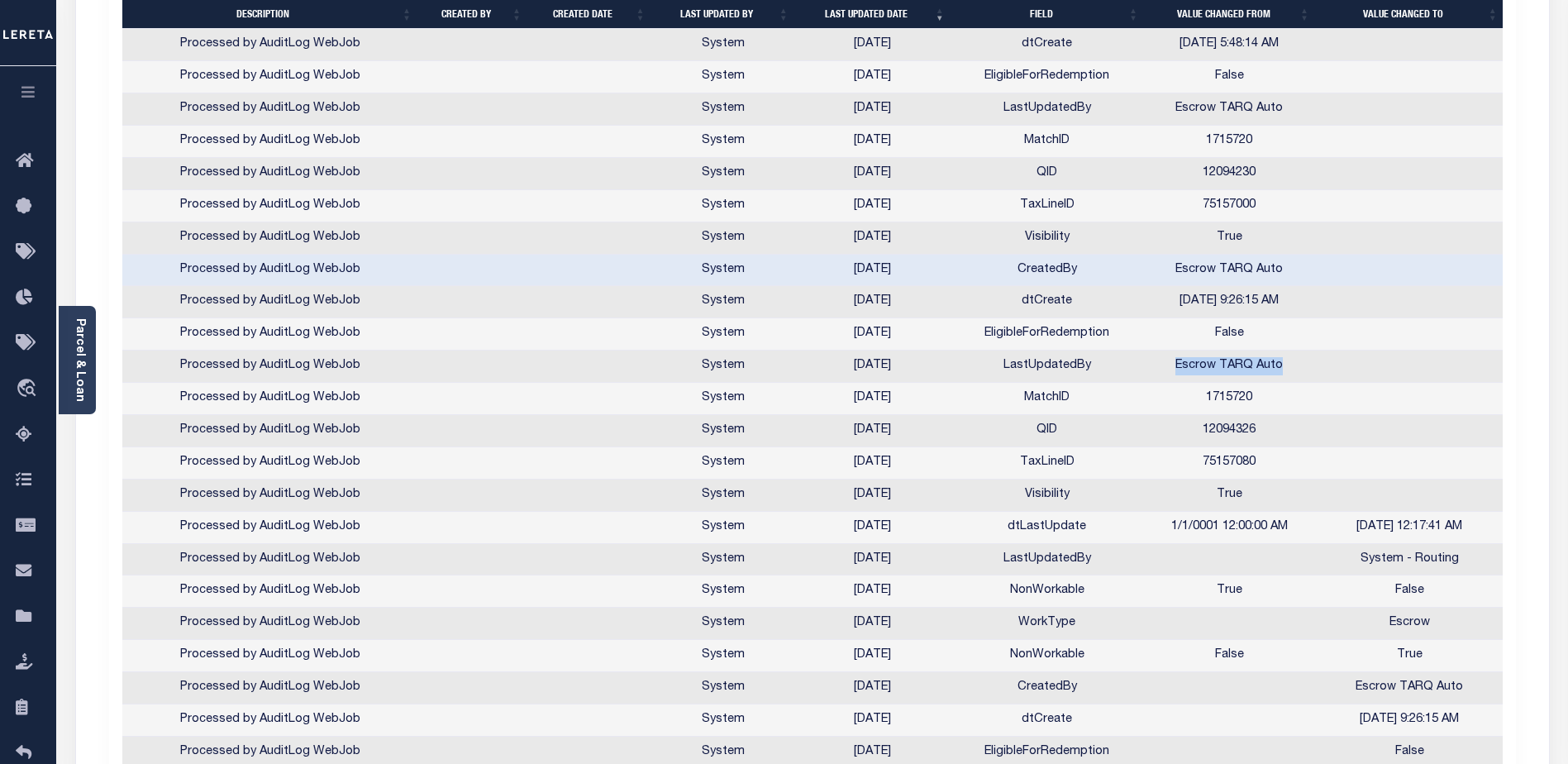
drag, startPoint x: 1180, startPoint y: 366, endPoint x: 1284, endPoint y: 368, distance: 104.0
click at [1284, 368] on td "Escrow TARQ Auto" at bounding box center [1230, 366] width 171 height 32
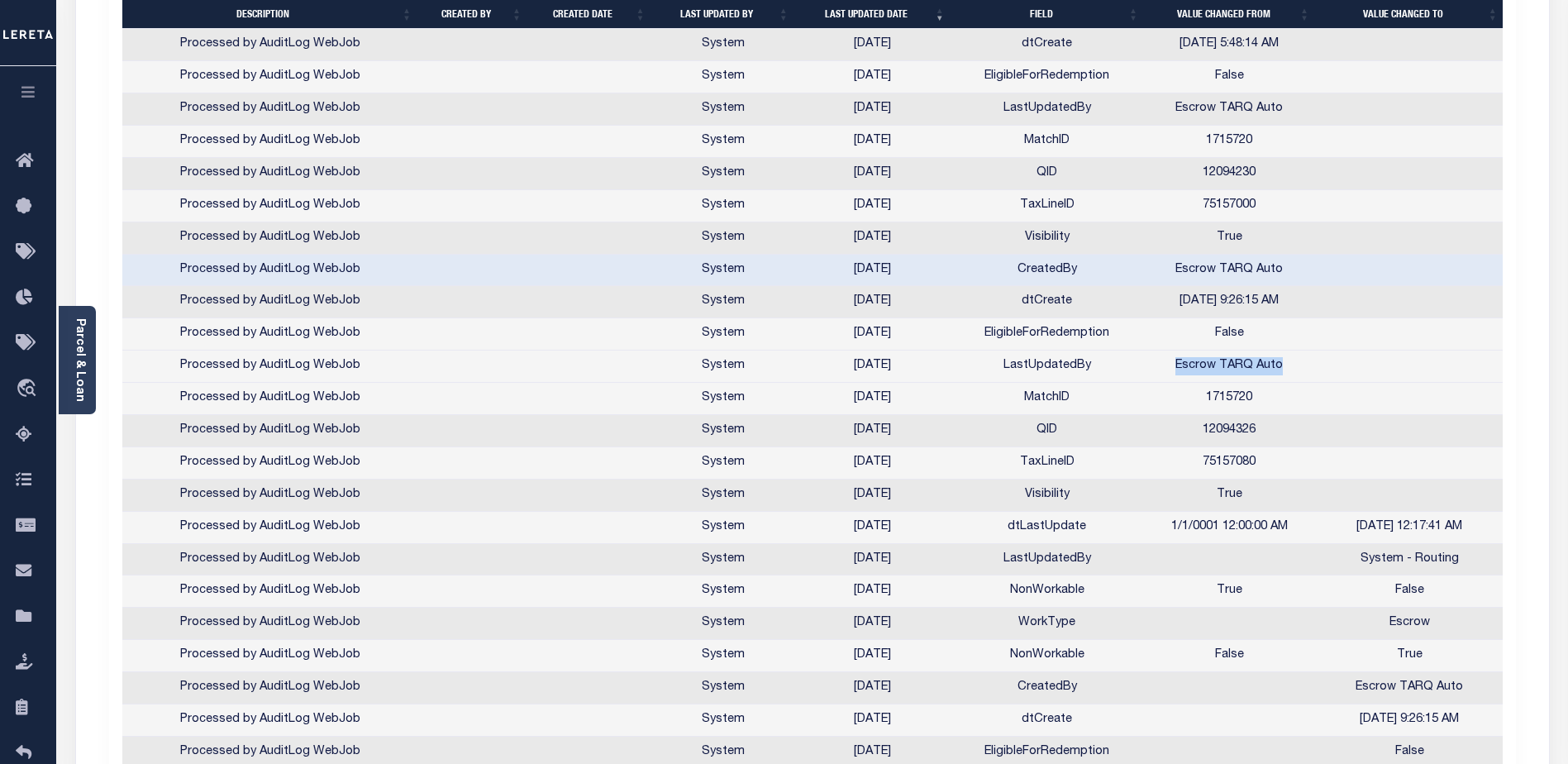
copy td "Escrow TARQ Auto"
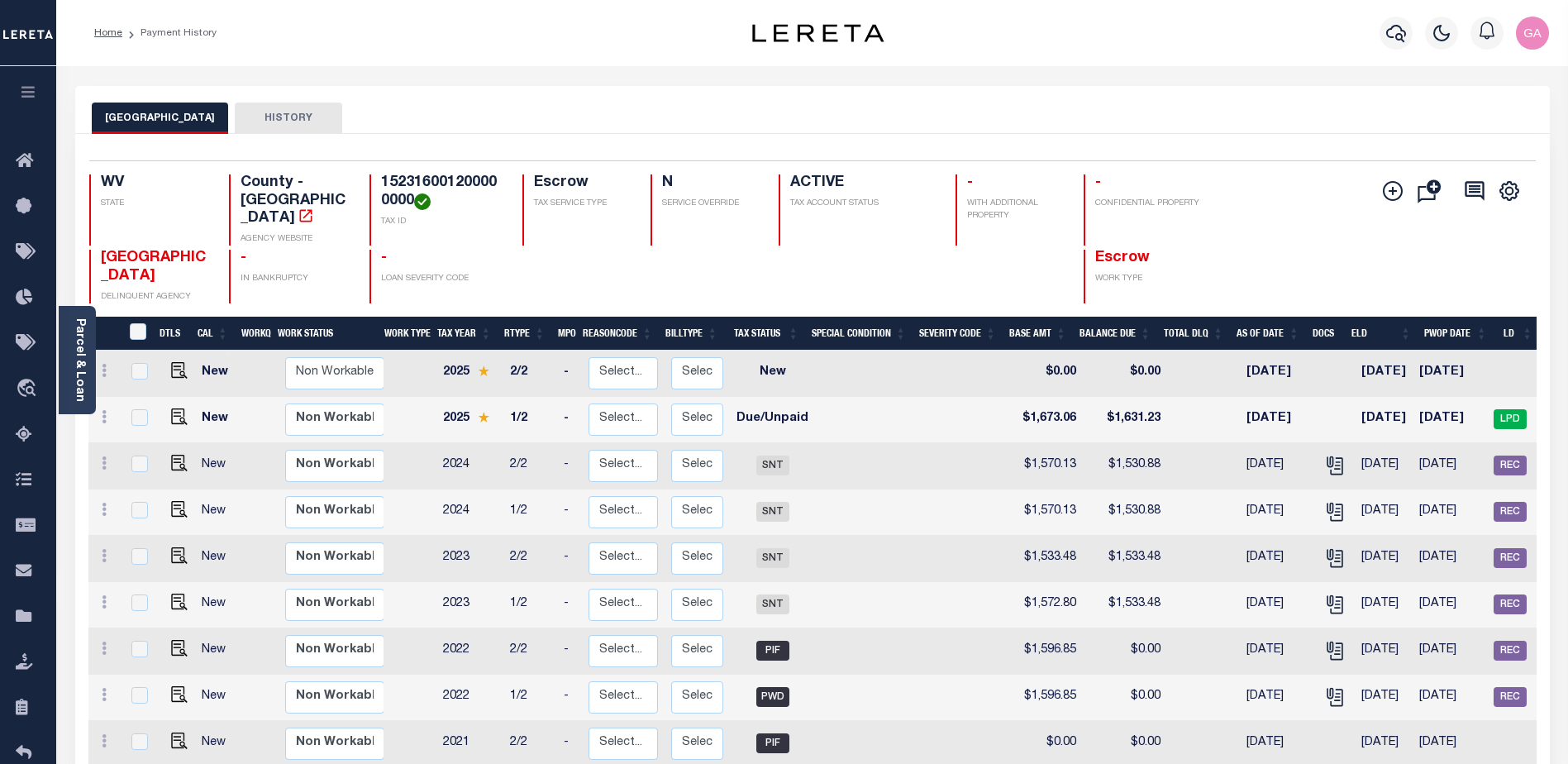
click at [273, 121] on button "HISTORY" at bounding box center [289, 118] width 107 height 32
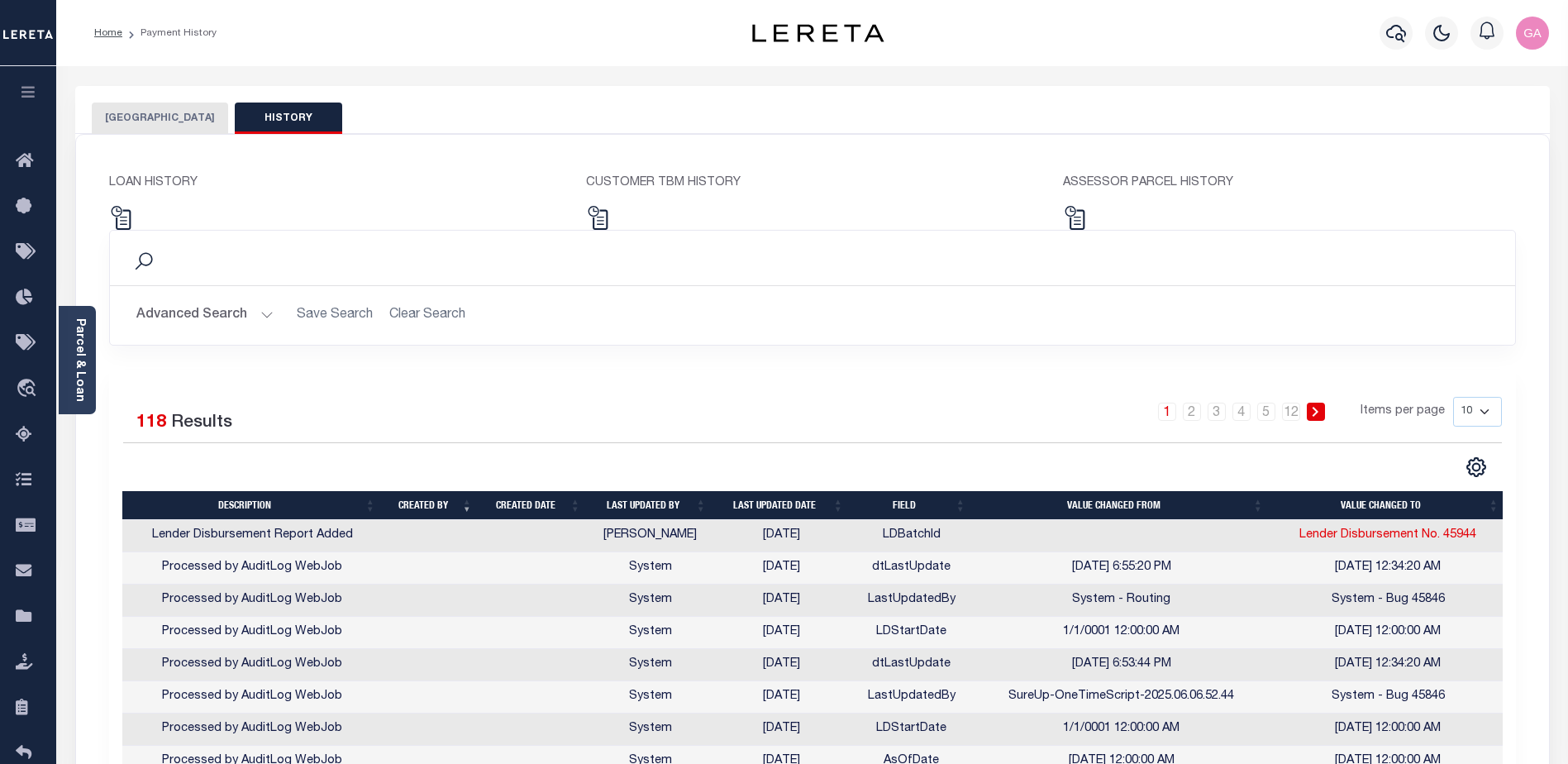
scroll to position [166, 0]
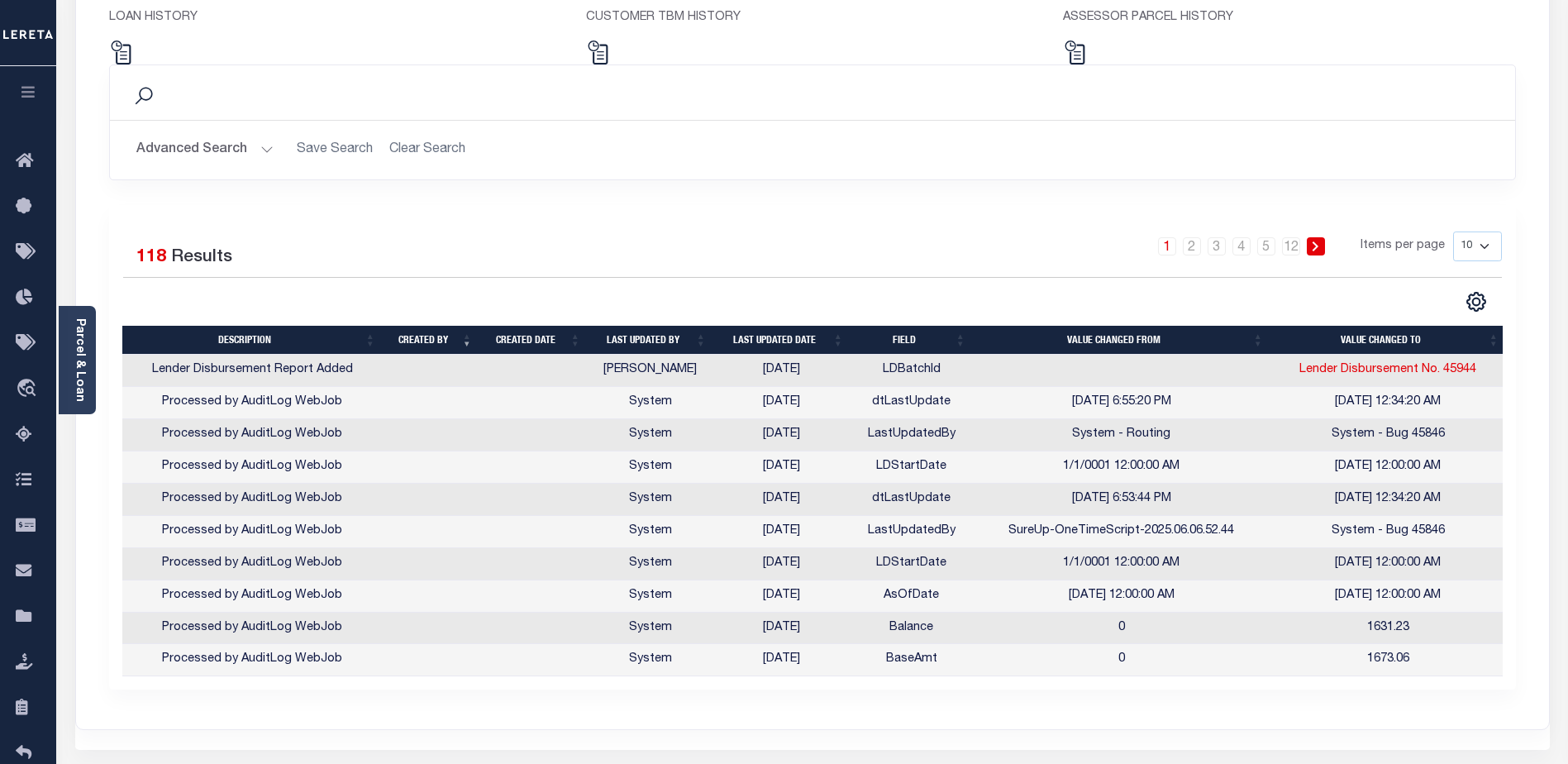
click at [1488, 245] on select "10 25 50 100" at bounding box center [1477, 246] width 49 height 30
select select "100"
click at [1453, 231] on select "10 25 50 100" at bounding box center [1477, 246] width 49 height 30
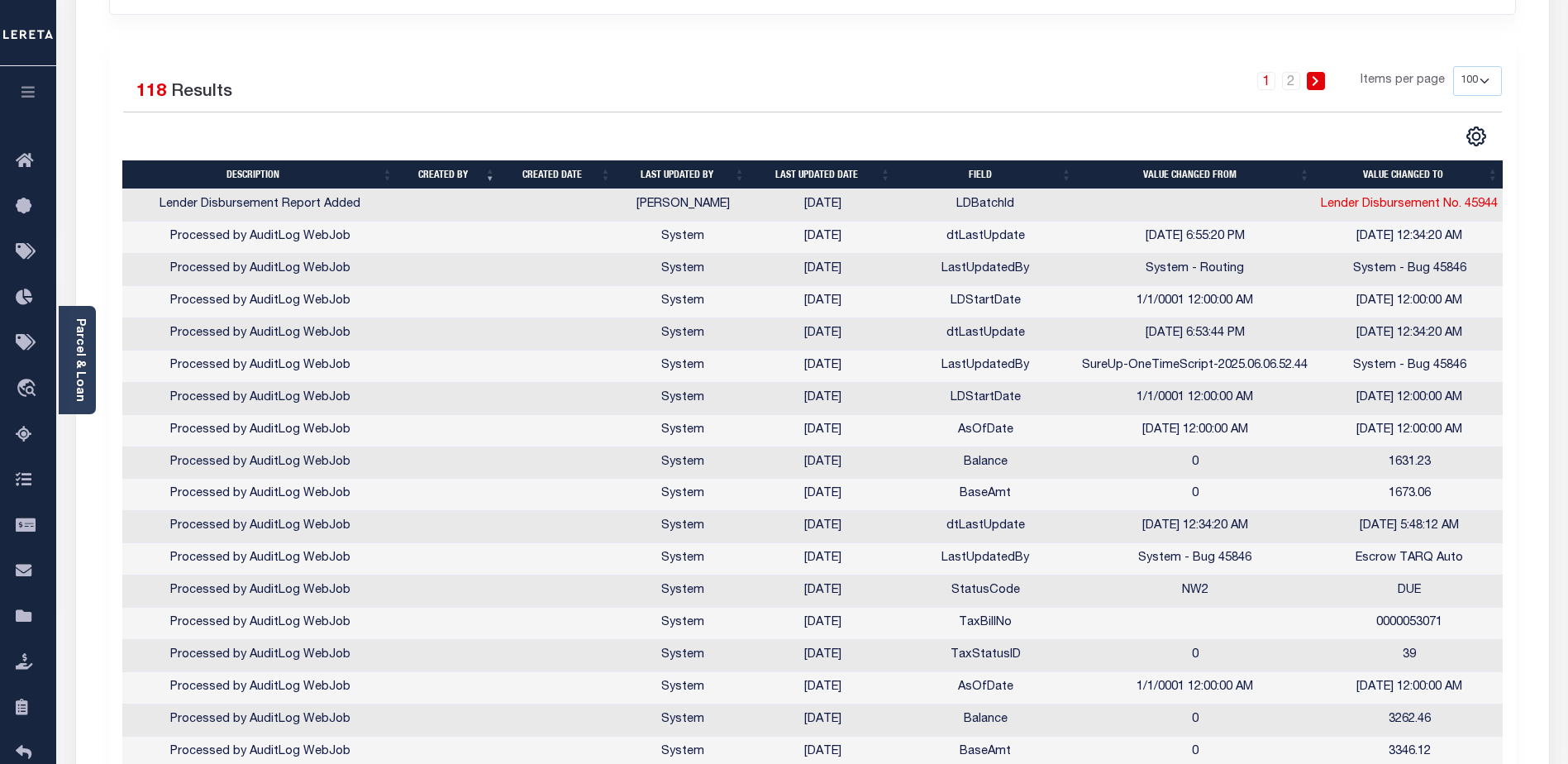
scroll to position [413, 0]
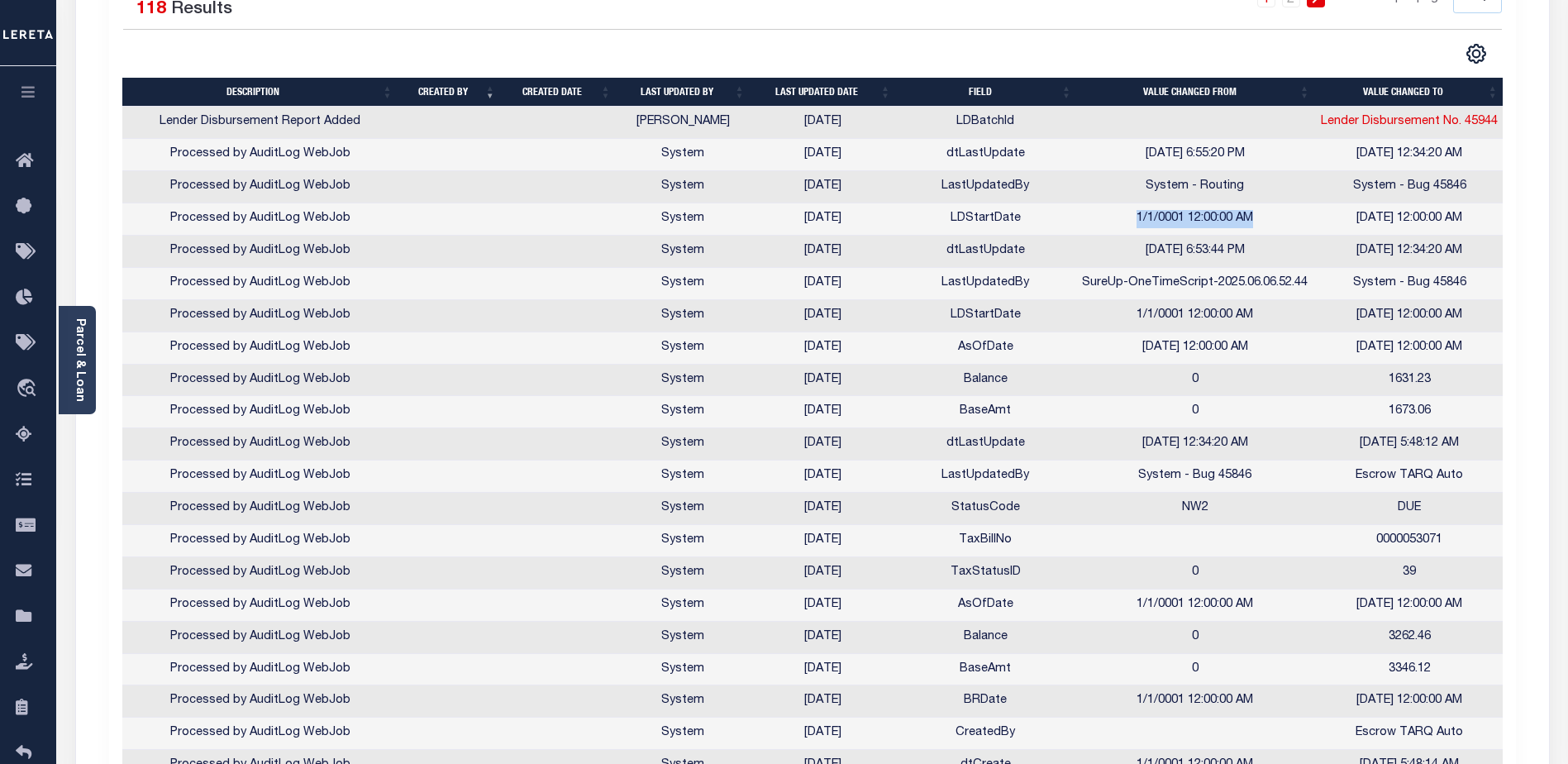
drag, startPoint x: 1135, startPoint y: 217, endPoint x: 1269, endPoint y: 230, distance: 134.6
click at [1269, 230] on td "1/1/0001 12:00:00 AM" at bounding box center [1195, 219] width 239 height 32
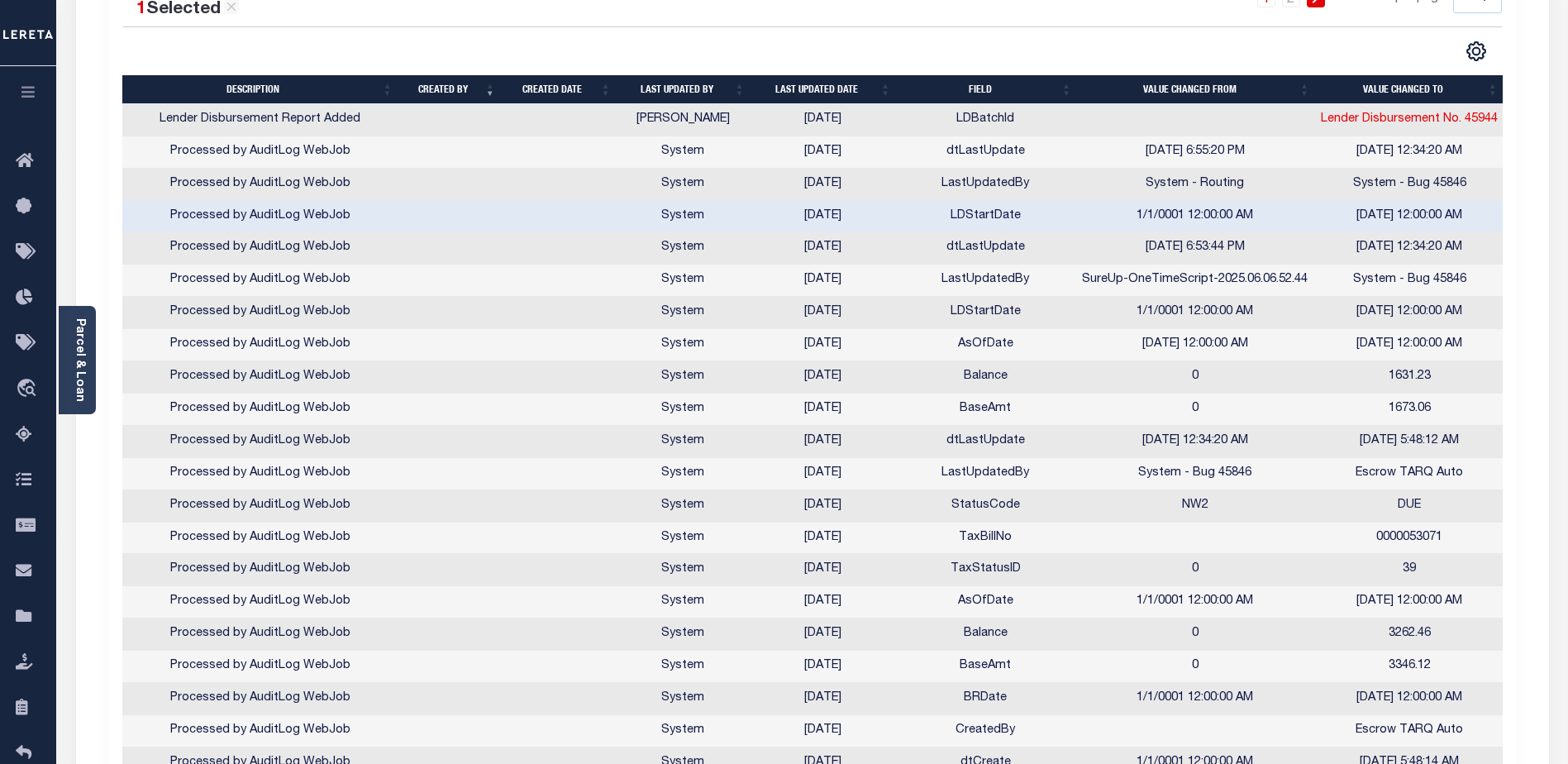
click at [1096, 49] on div "CSV Export Selected Print Show Filter Show Search Columns 0: Description 1: Cre…" at bounding box center [1157, 52] width 690 height 22
drag, startPoint x: 1143, startPoint y: 214, endPoint x: 1274, endPoint y: 216, distance: 131.0
click at [1274, 216] on td "1/1/0001 12:00:00 AM" at bounding box center [1195, 216] width 239 height 32
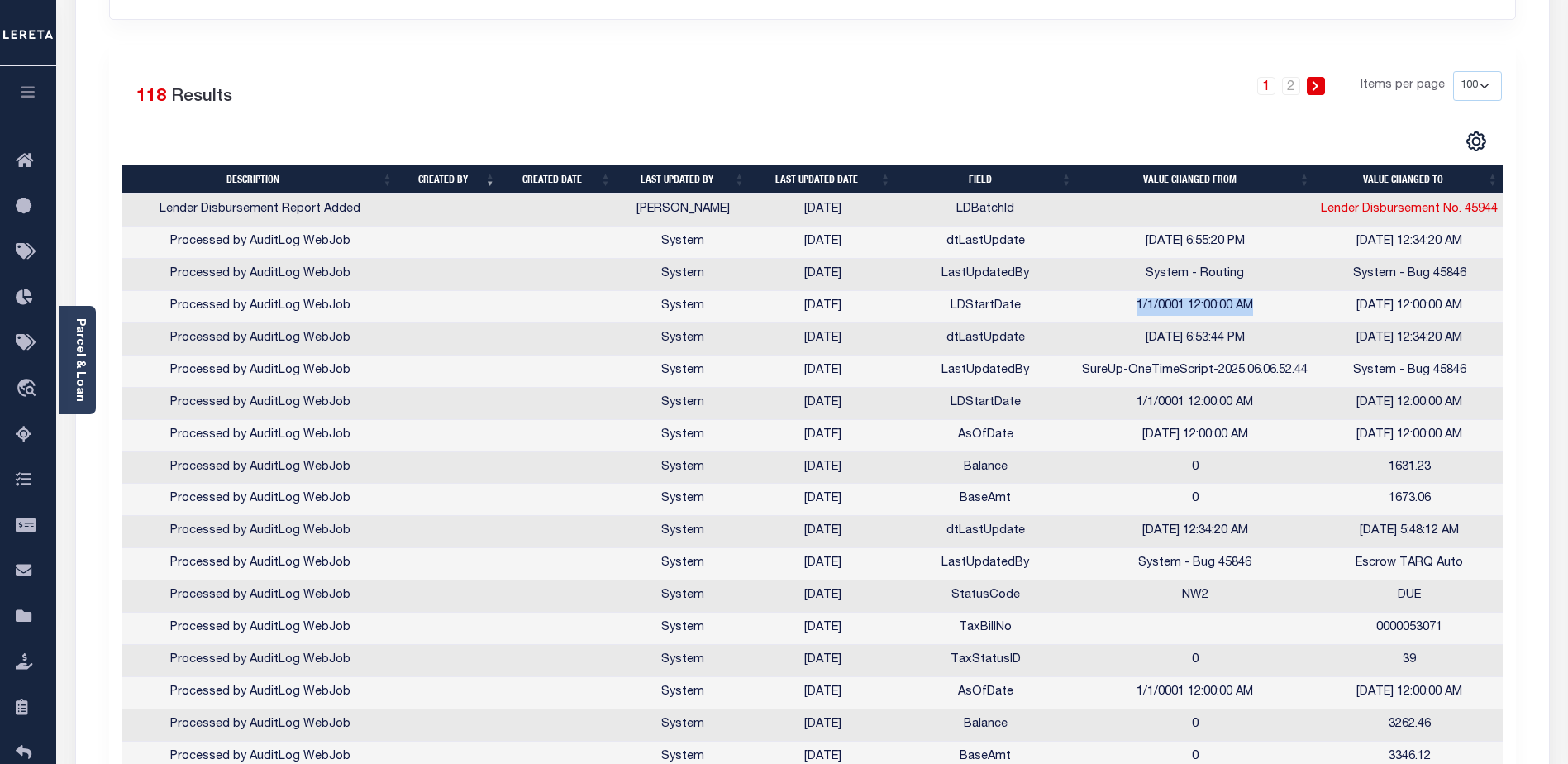
scroll to position [0, 0]
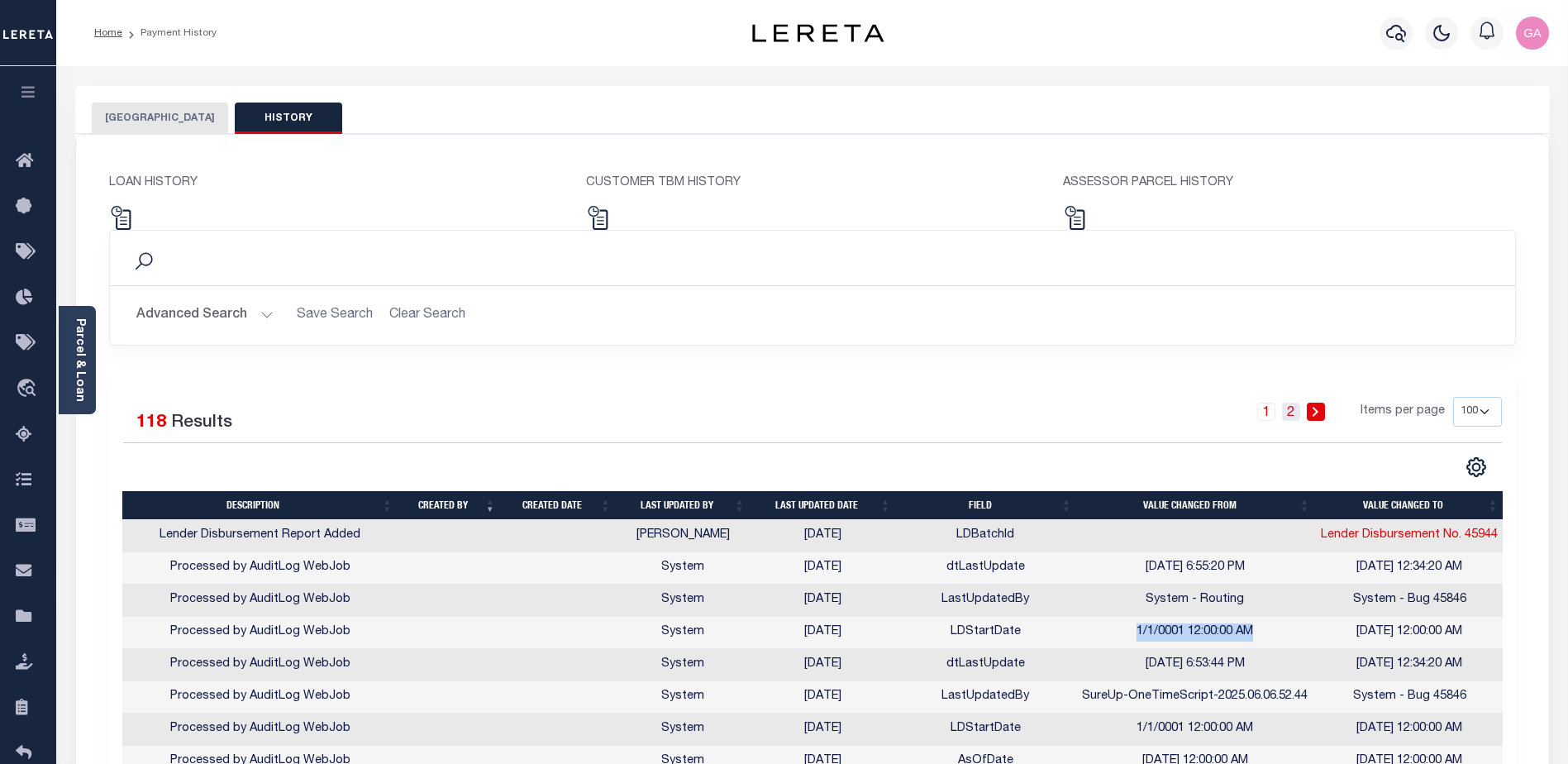
click at [1291, 414] on link "2" at bounding box center [1291, 412] width 18 height 18
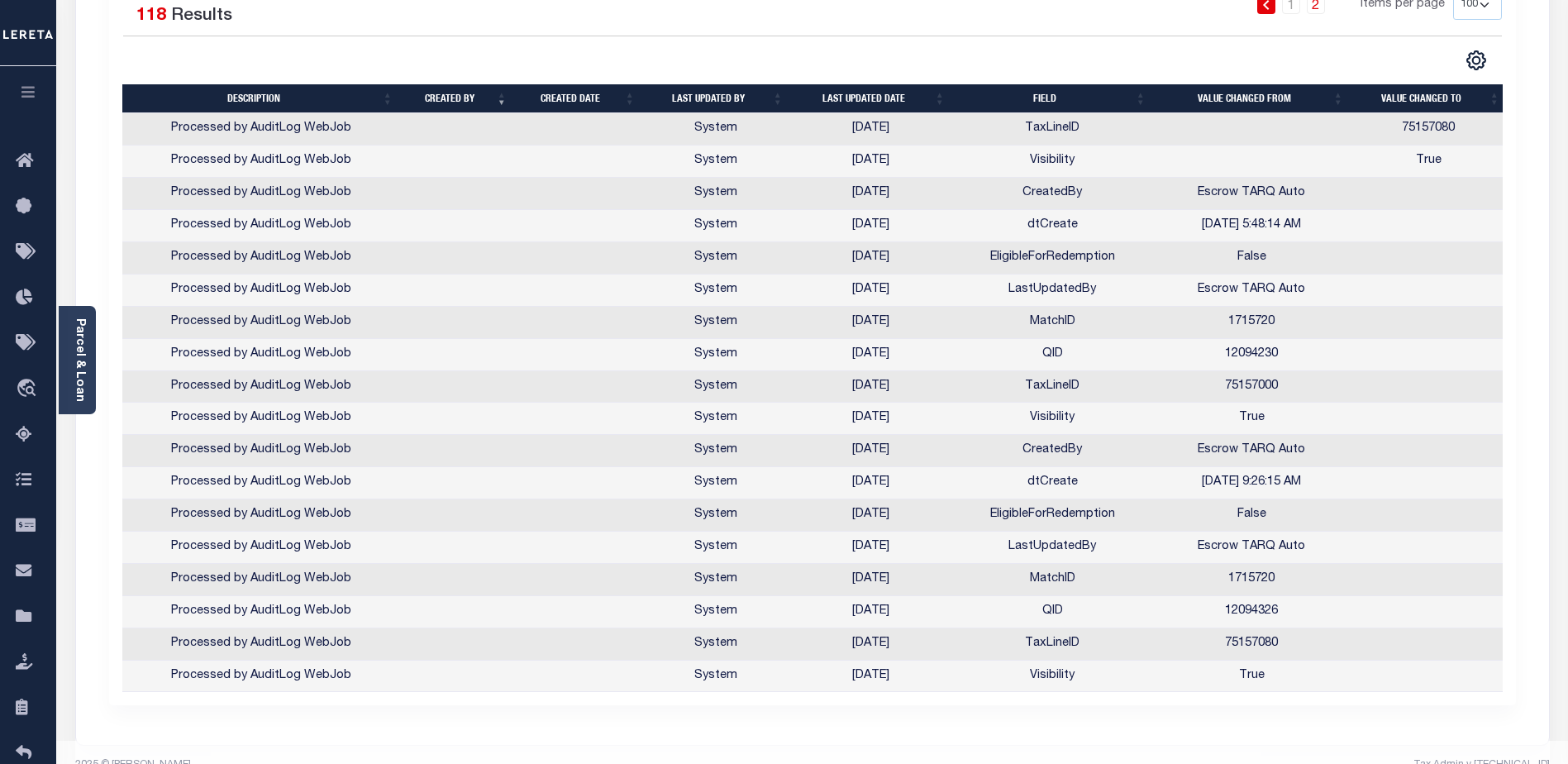
scroll to position [446, 0]
